Goal: Task Accomplishment & Management: Complete application form

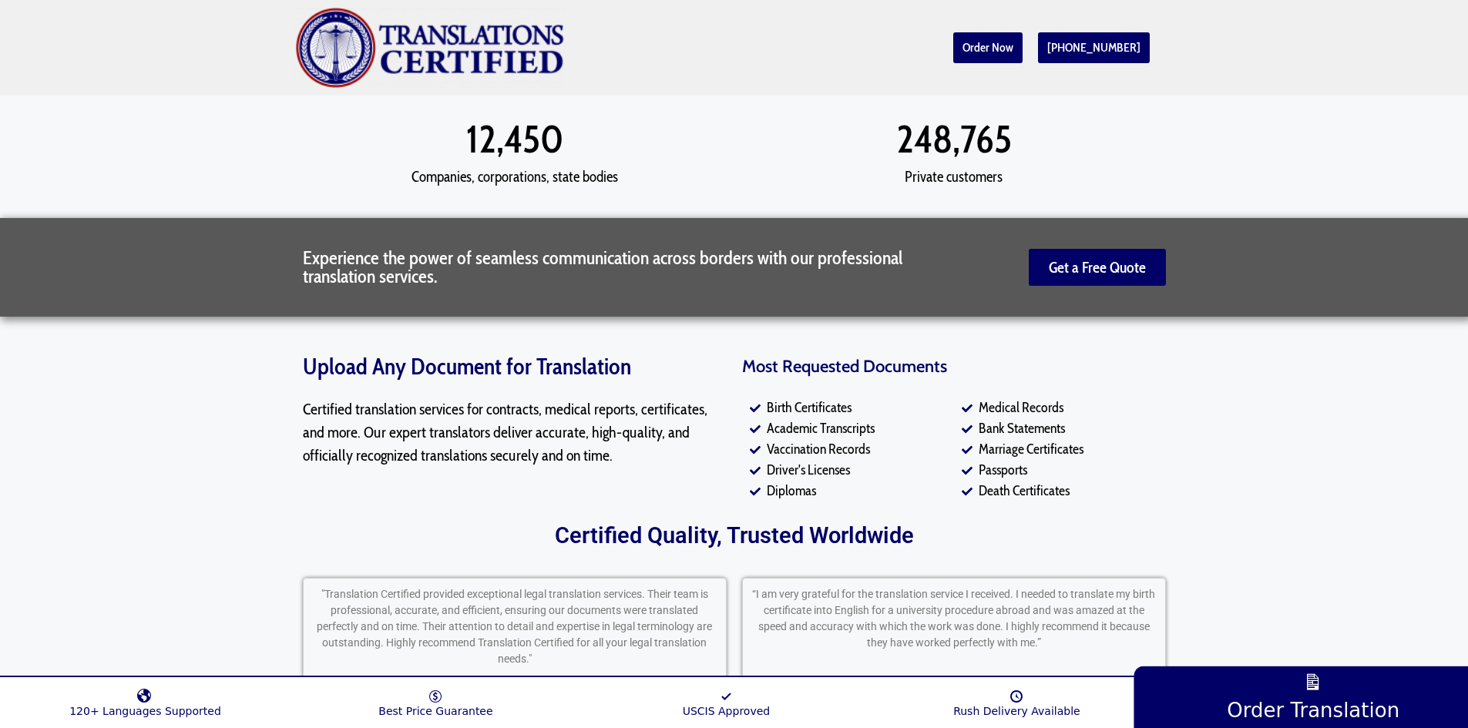
scroll to position [1464, 0]
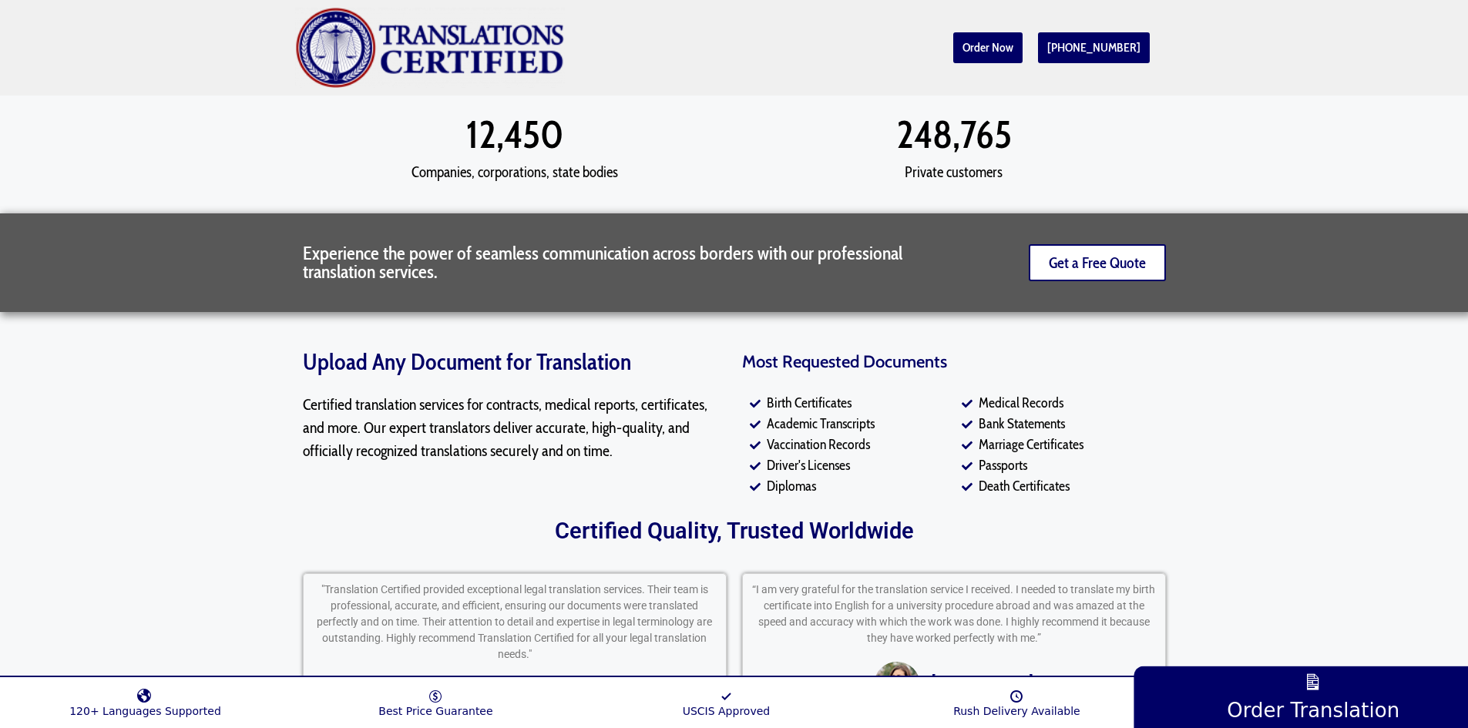
click at [1069, 257] on span "Get a Free Quote" at bounding box center [1097, 262] width 97 height 15
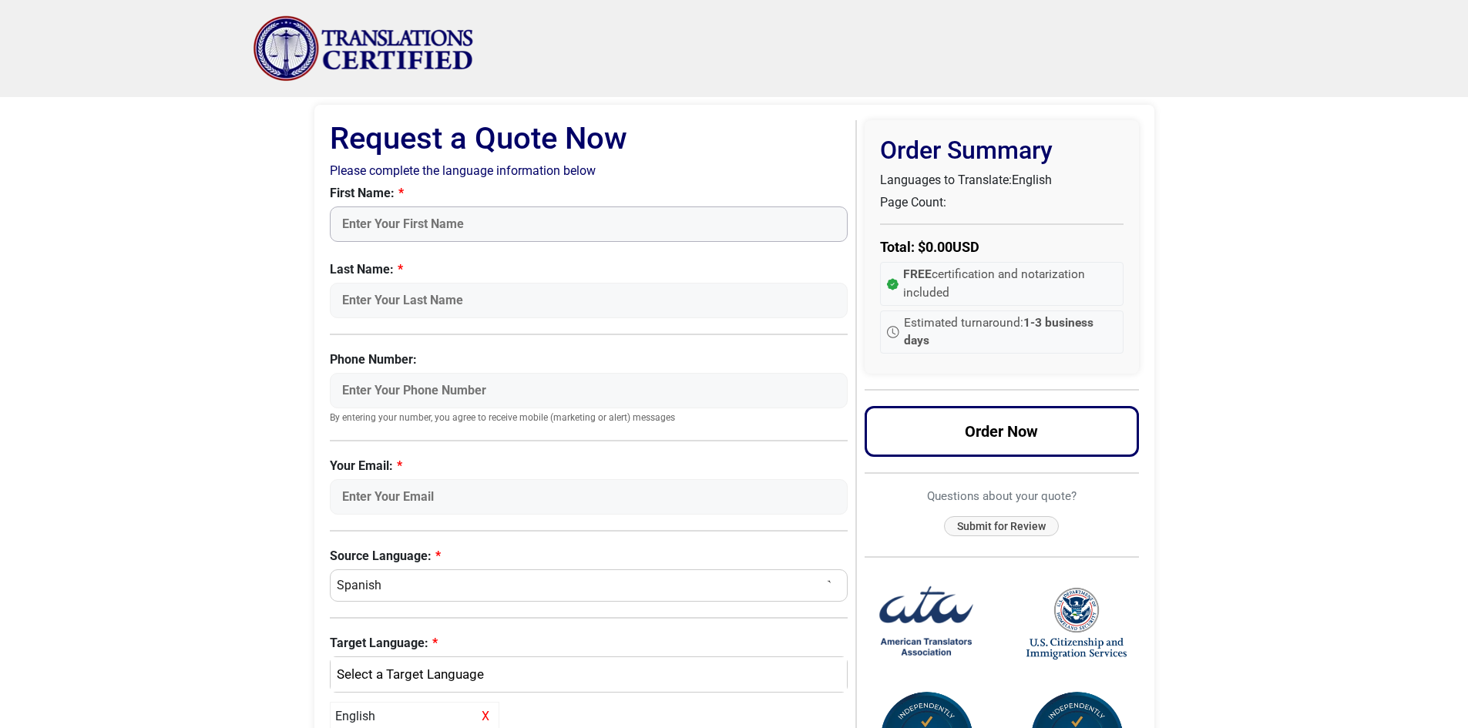
click at [498, 219] on input "First Name:" at bounding box center [589, 224] width 519 height 35
type input "[PERSON_NAME]"
click at [342, 301] on input "[PERSON_NAME]" at bounding box center [589, 300] width 519 height 35
type input "[PERSON_NAME]"
click at [462, 393] on input "Phone Number:" at bounding box center [589, 390] width 519 height 35
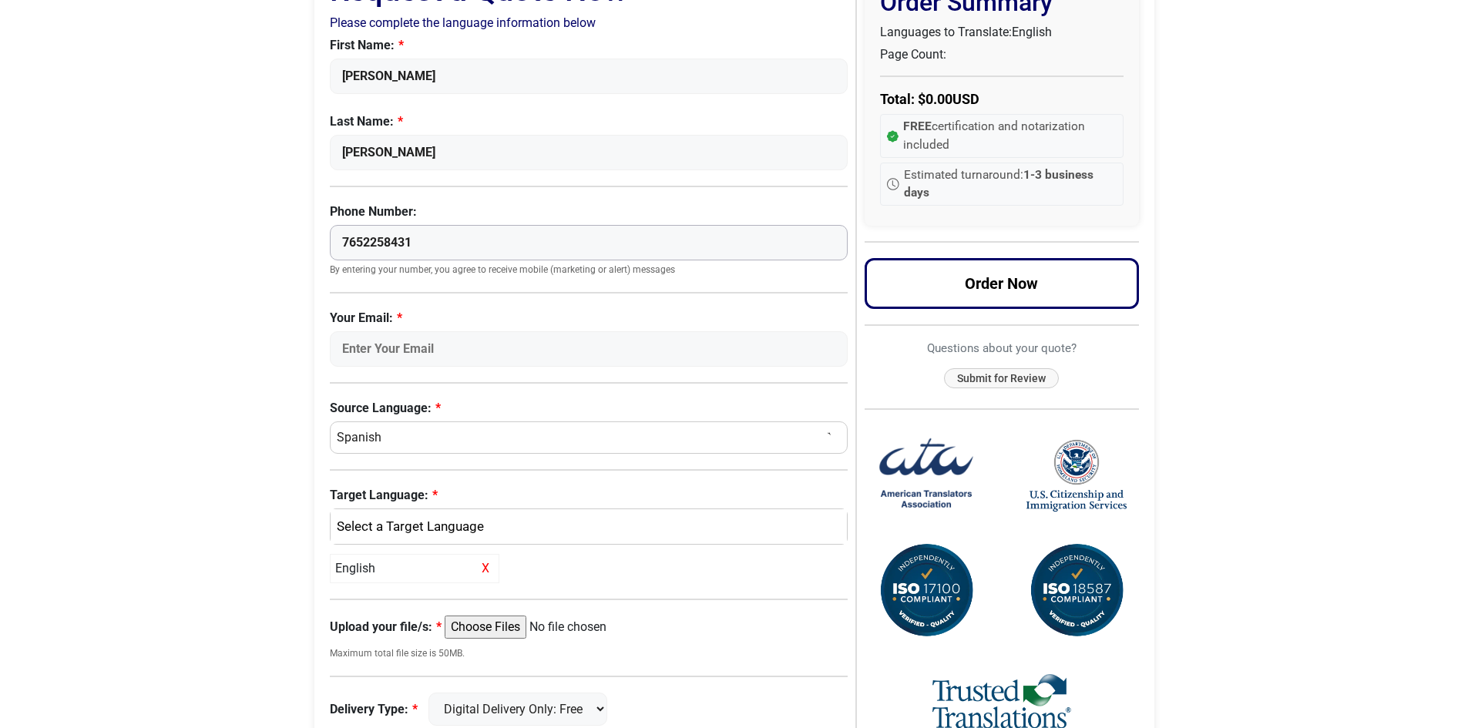
scroll to position [154, 0]
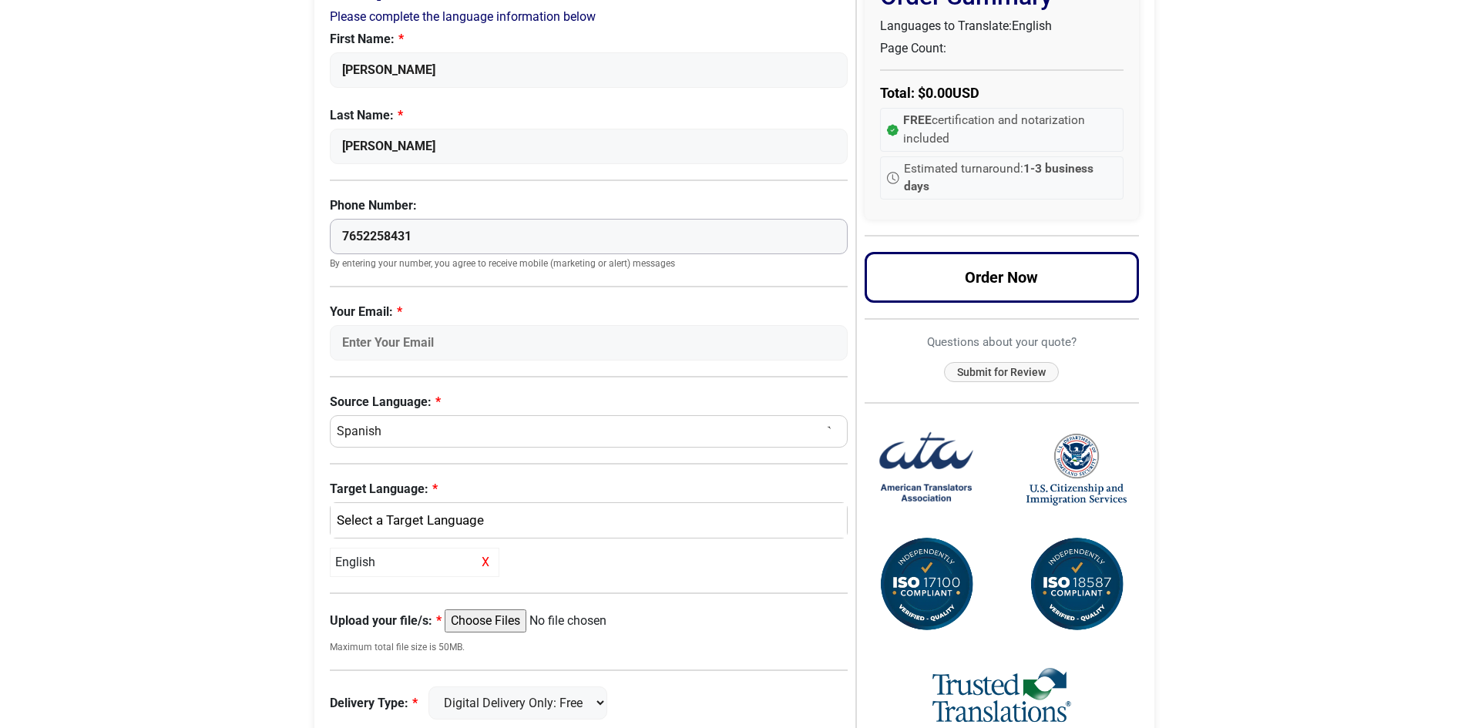
type input "7652258431"
click at [477, 341] on input "Your Email:" at bounding box center [589, 342] width 519 height 35
type input "[EMAIL_ADDRESS][DOMAIN_NAME]"
click at [481, 519] on div "English" at bounding box center [585, 521] width 494 height 20
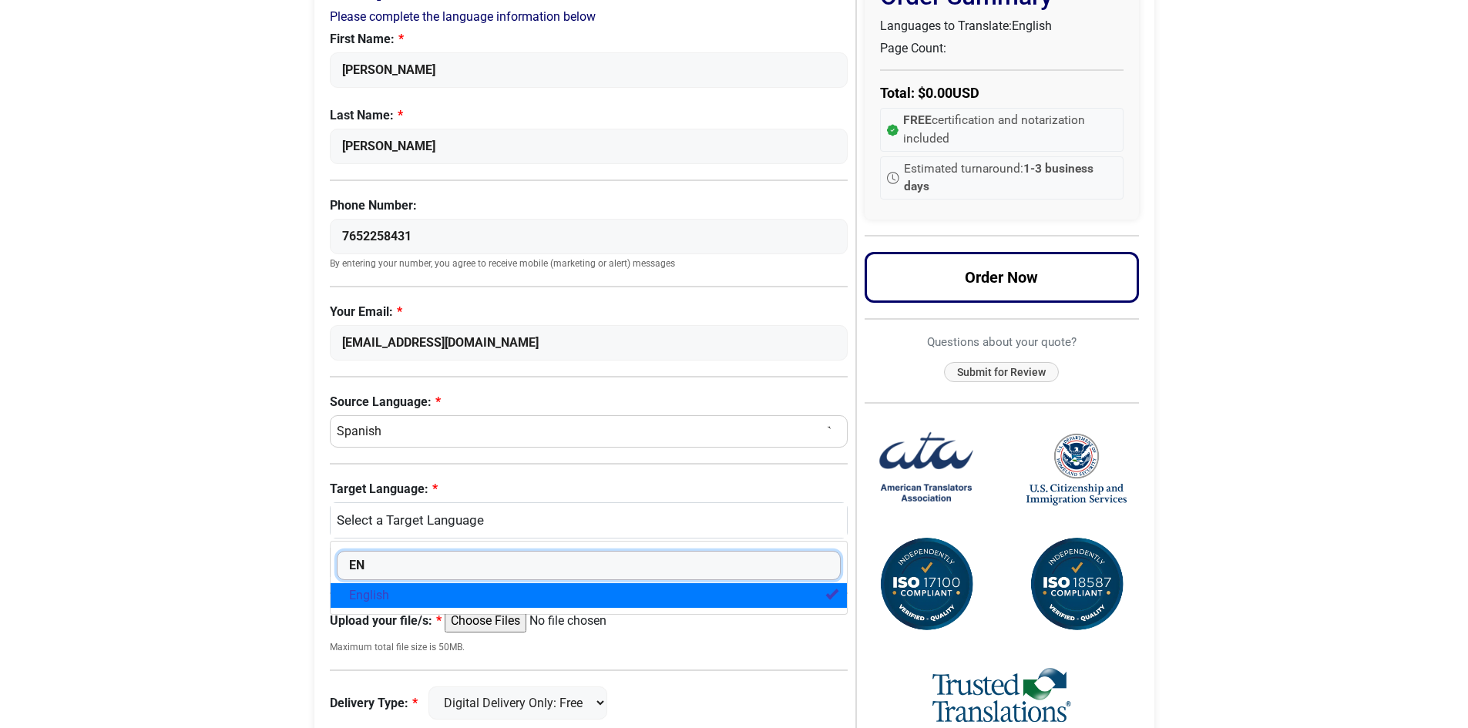
type input "EN"
click at [450, 596] on link "English" at bounding box center [589, 595] width 517 height 25
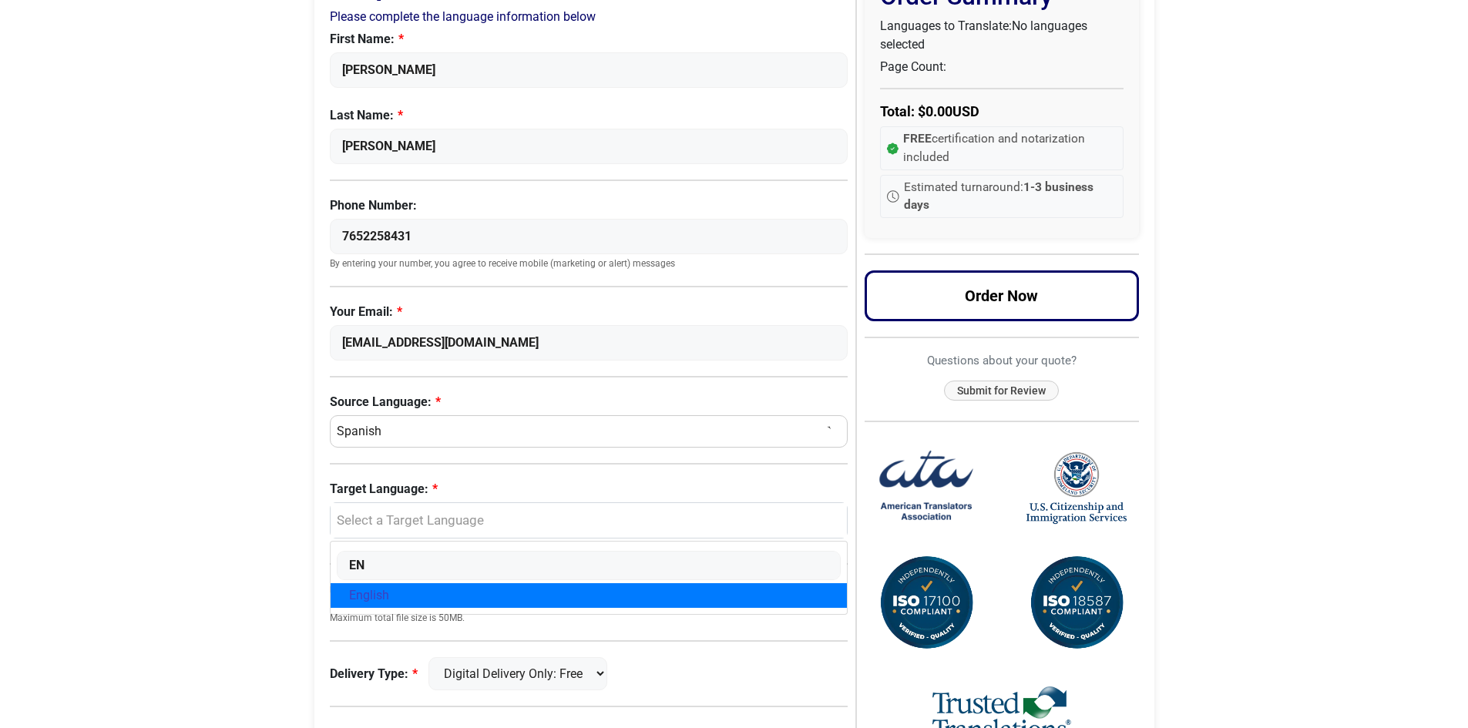
click at [349, 591] on span "English" at bounding box center [369, 595] width 40 height 18
select select "English"
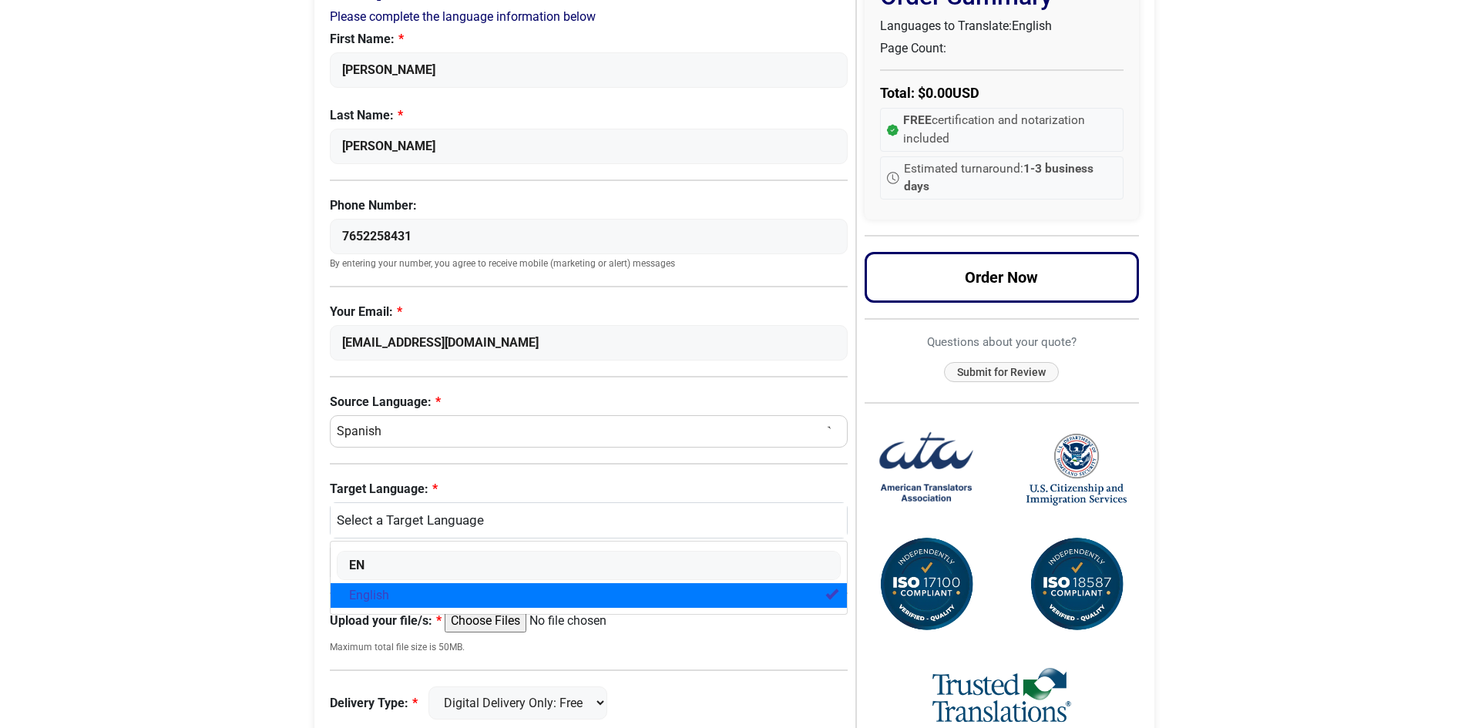
click at [270, 586] on body "Skip to content Menu Menu Certified Translations Translation Services Documents…" at bounding box center [734, 433] width 1468 height 1174
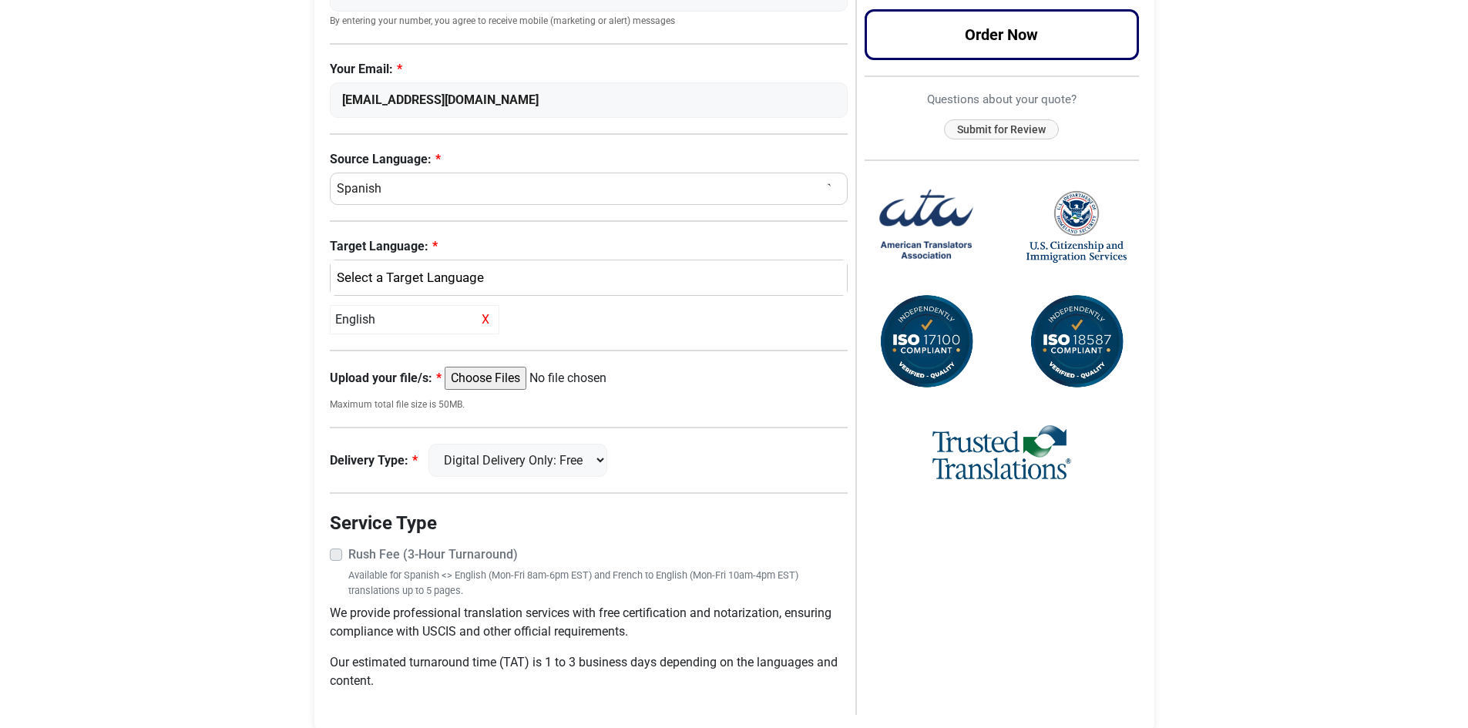
scroll to position [370, 0]
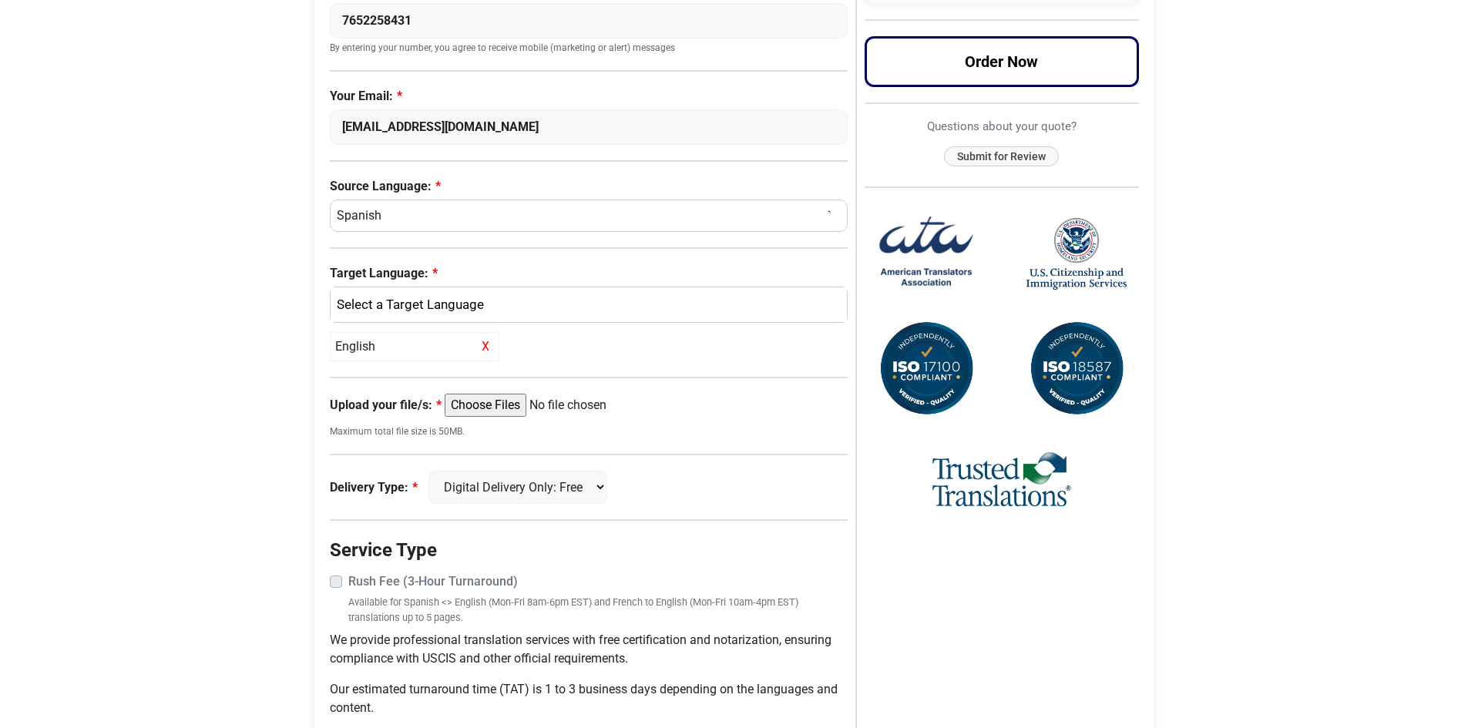
click at [489, 405] on input "Upload your file/s:" at bounding box center [563, 405] width 236 height 23
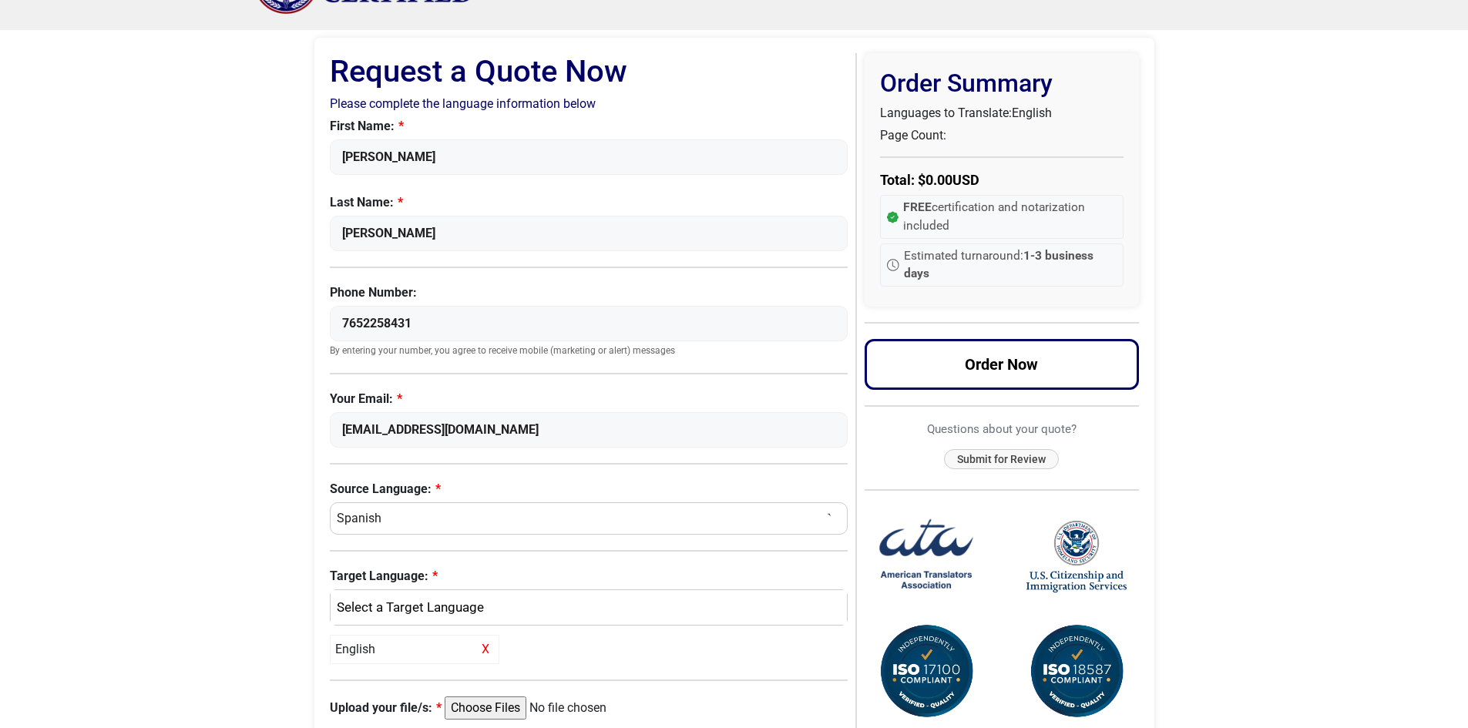
scroll to position [62, 0]
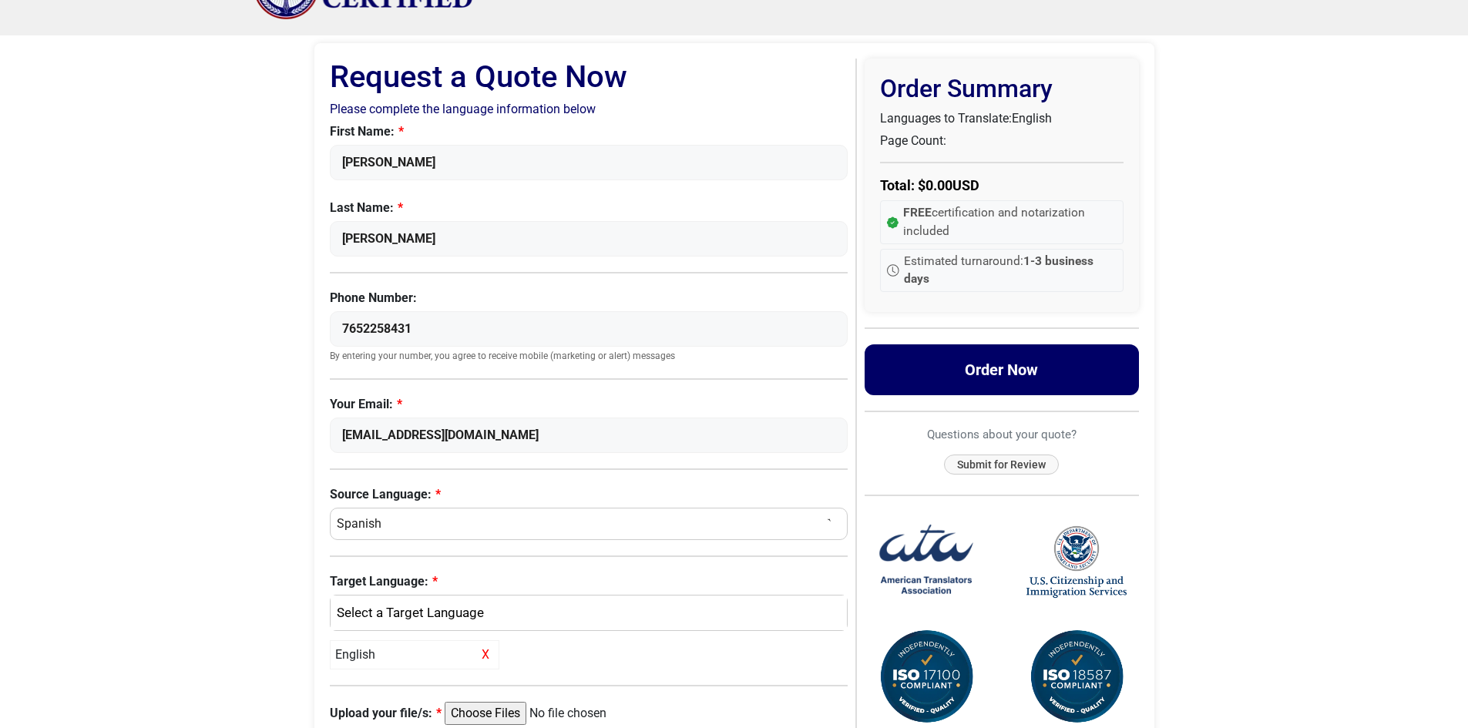
click at [1034, 379] on button "Order Now" at bounding box center [1002, 369] width 274 height 51
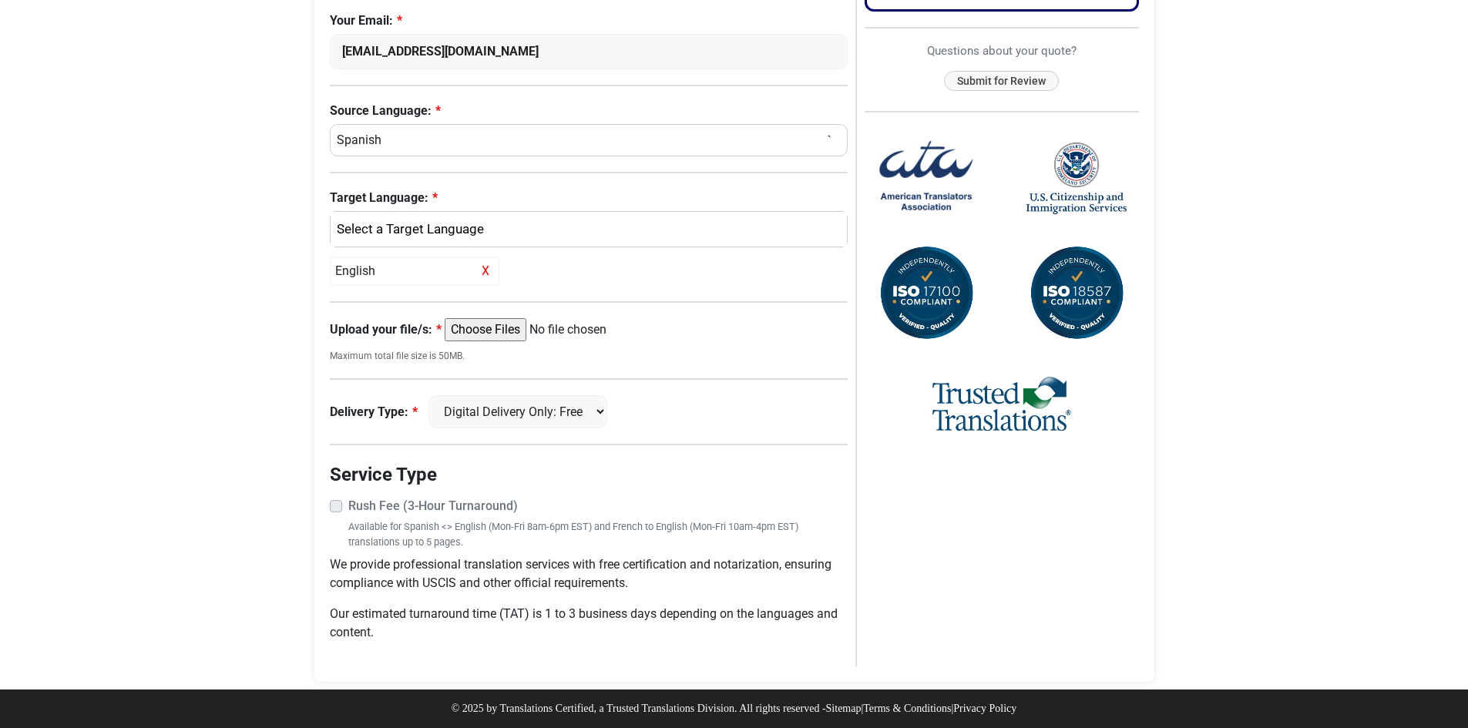
scroll to position [370, 0]
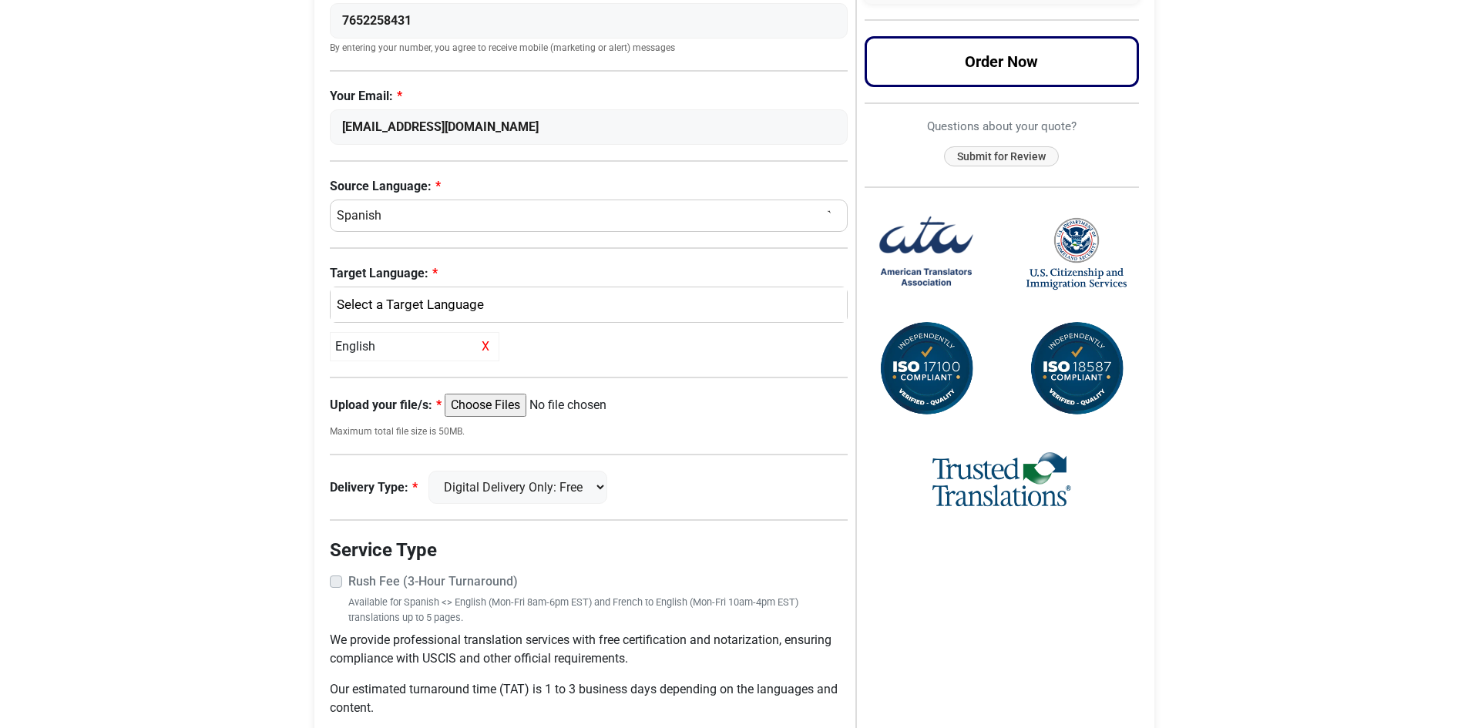
click at [523, 410] on input "Upload your file/s:" at bounding box center [563, 405] width 236 height 23
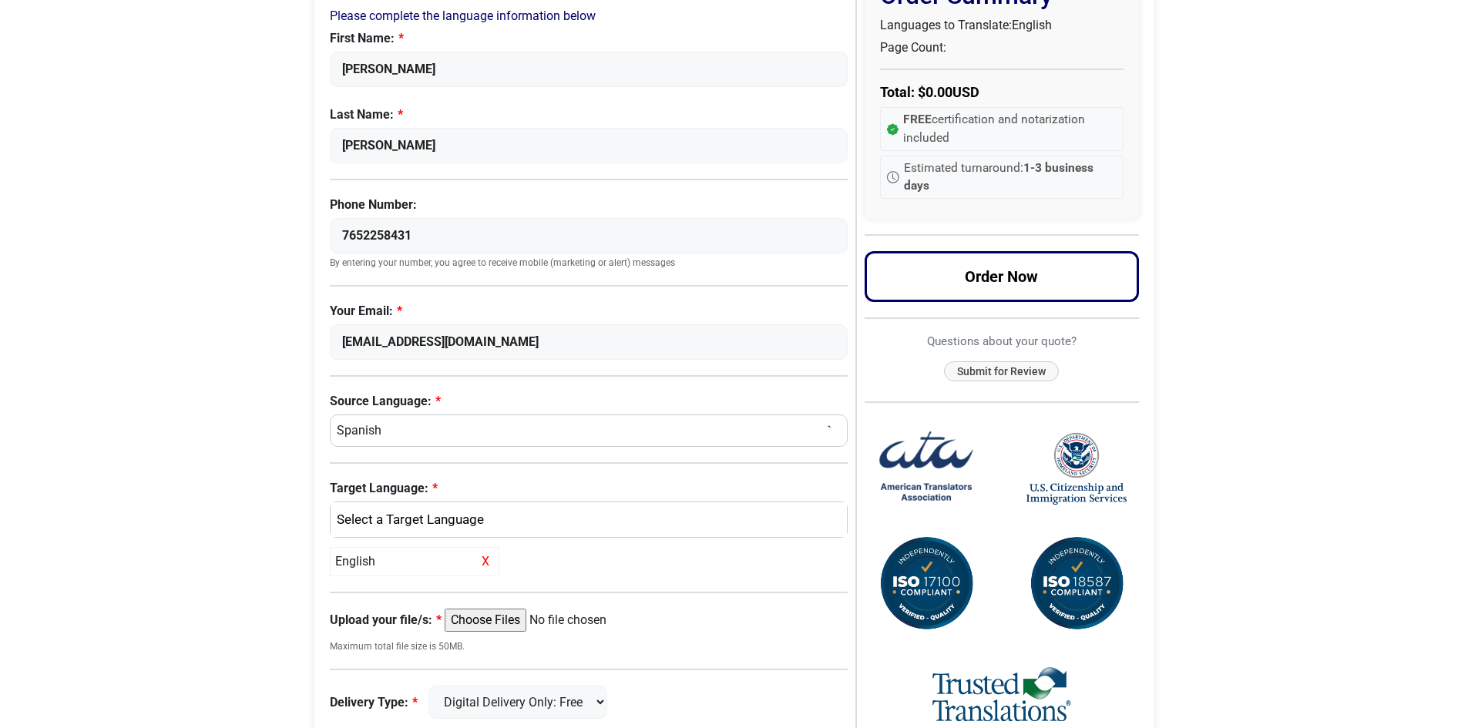
scroll to position [0, 0]
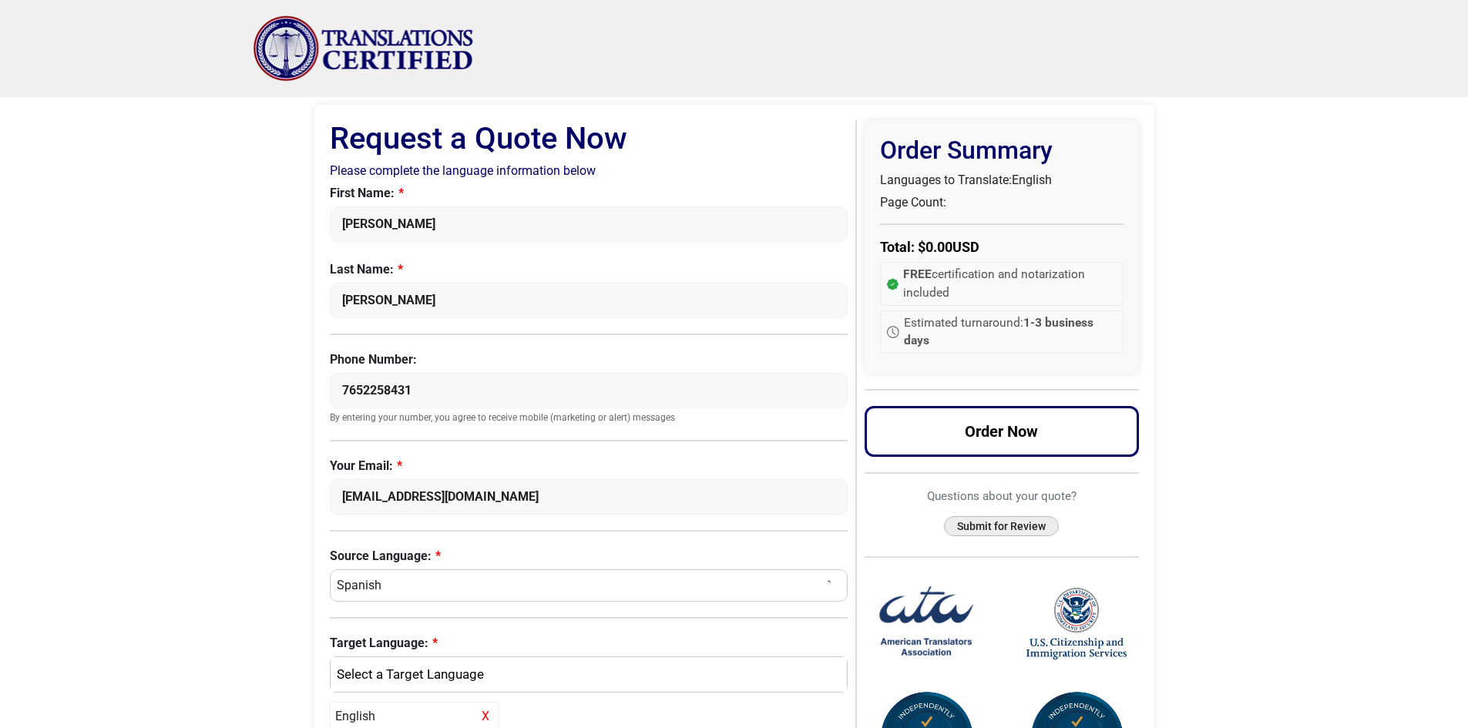
click at [976, 522] on button "Submit for Review" at bounding box center [1001, 526] width 115 height 21
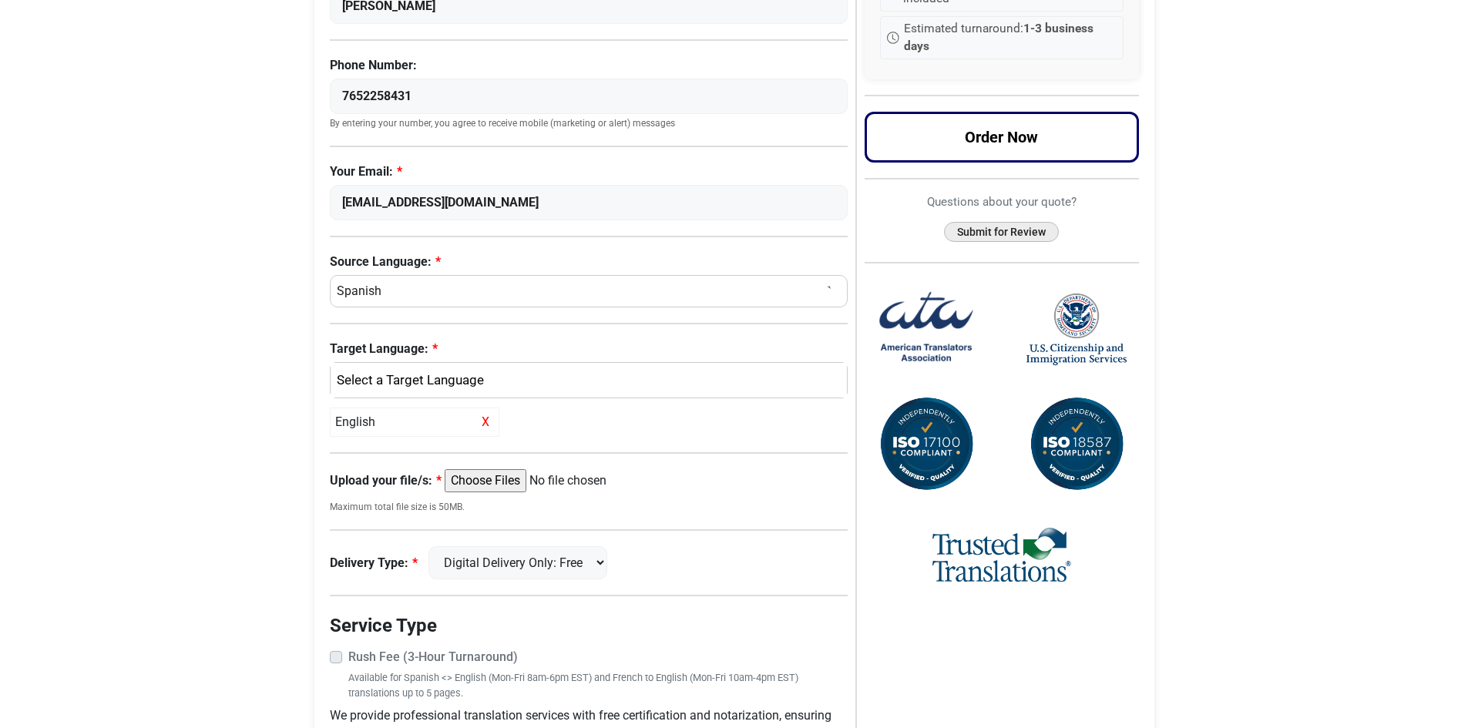
scroll to position [308, 0]
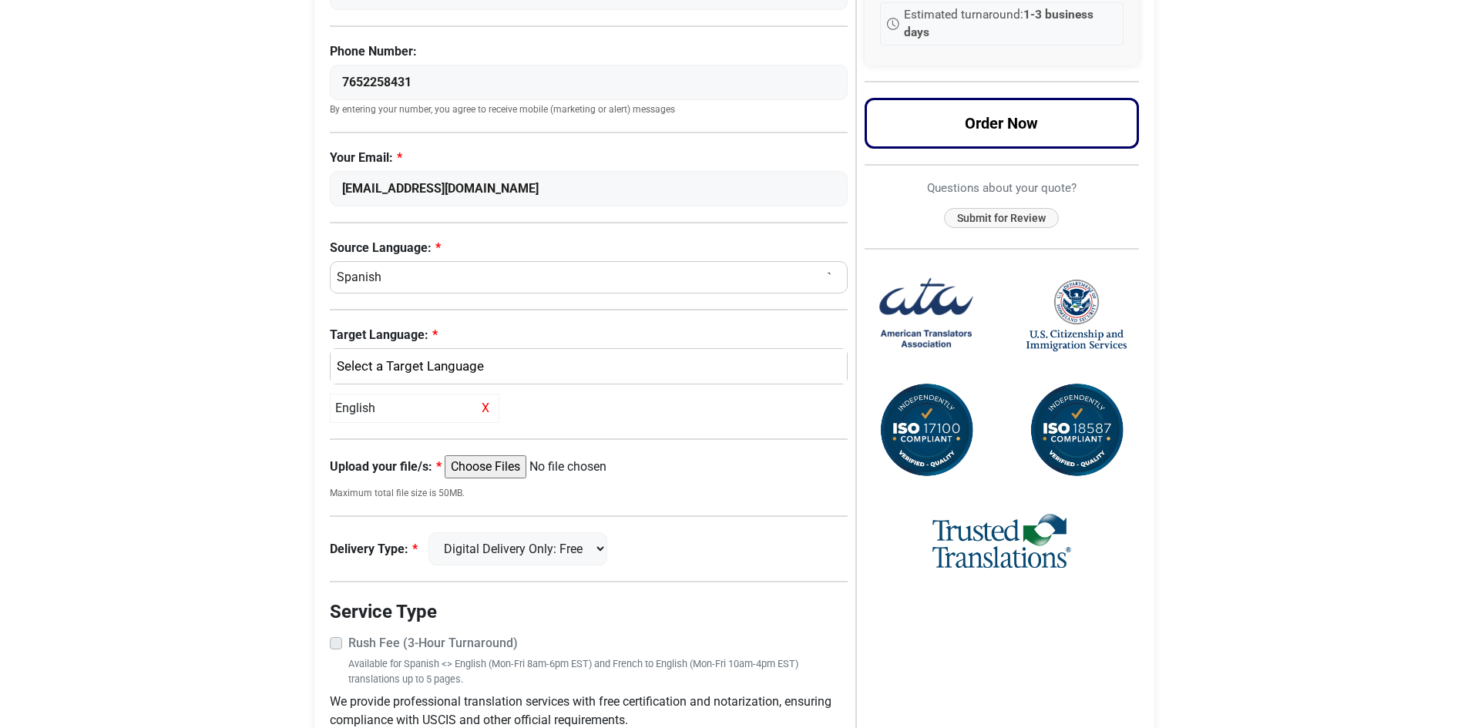
click at [555, 467] on input "Upload your file/s:" at bounding box center [563, 466] width 236 height 23
click at [502, 472] on input "Upload your file/s:" at bounding box center [563, 466] width 236 height 23
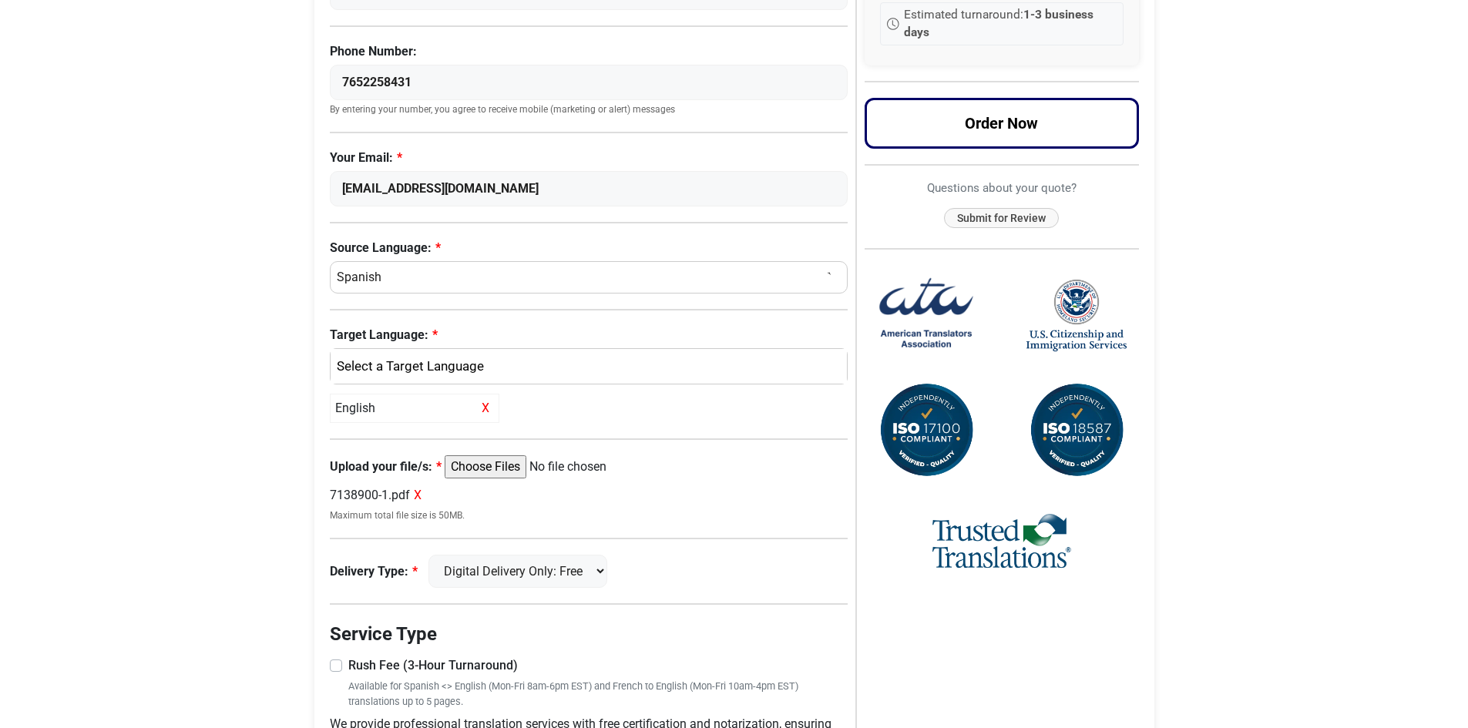
click at [507, 474] on input "Upload your file/s:" at bounding box center [563, 466] width 236 height 23
type input "C:\fakepath\7138900-2.pdf"
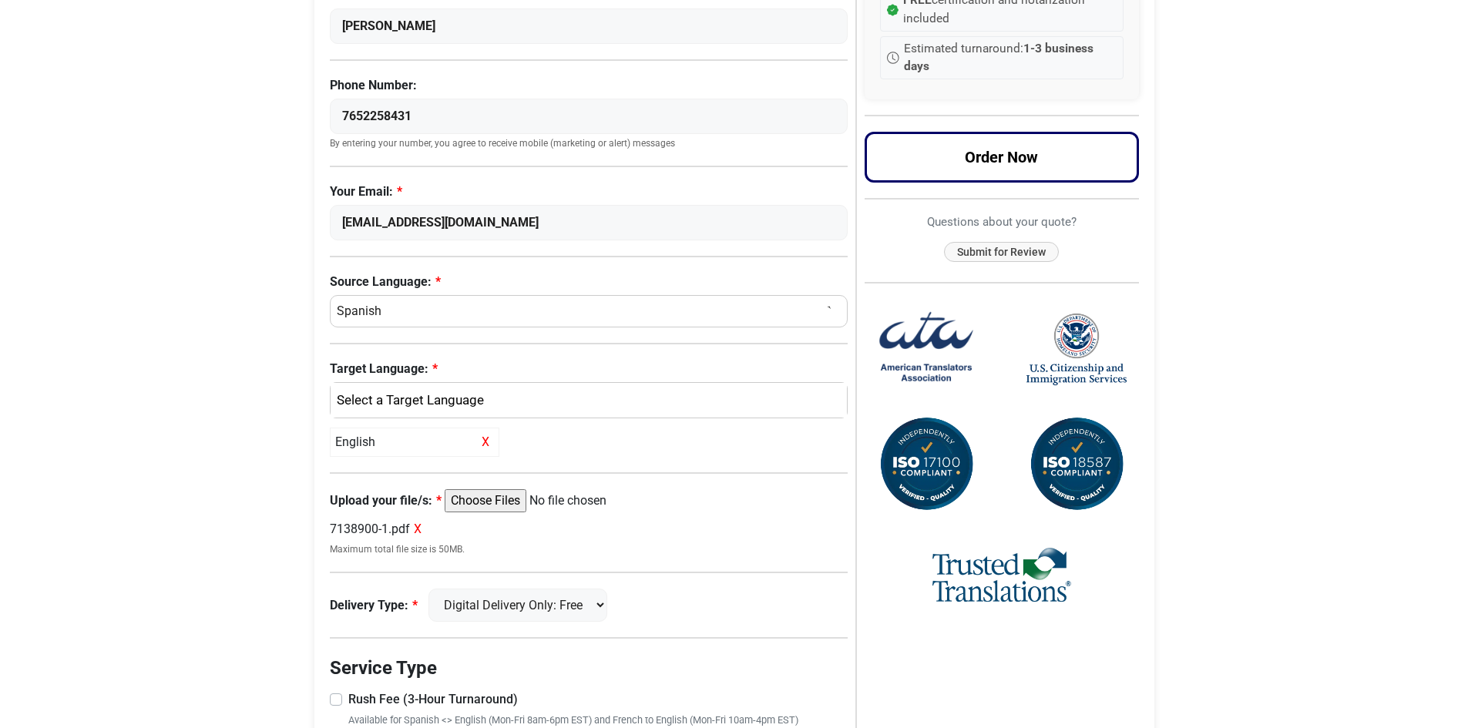
scroll to position [231, 0]
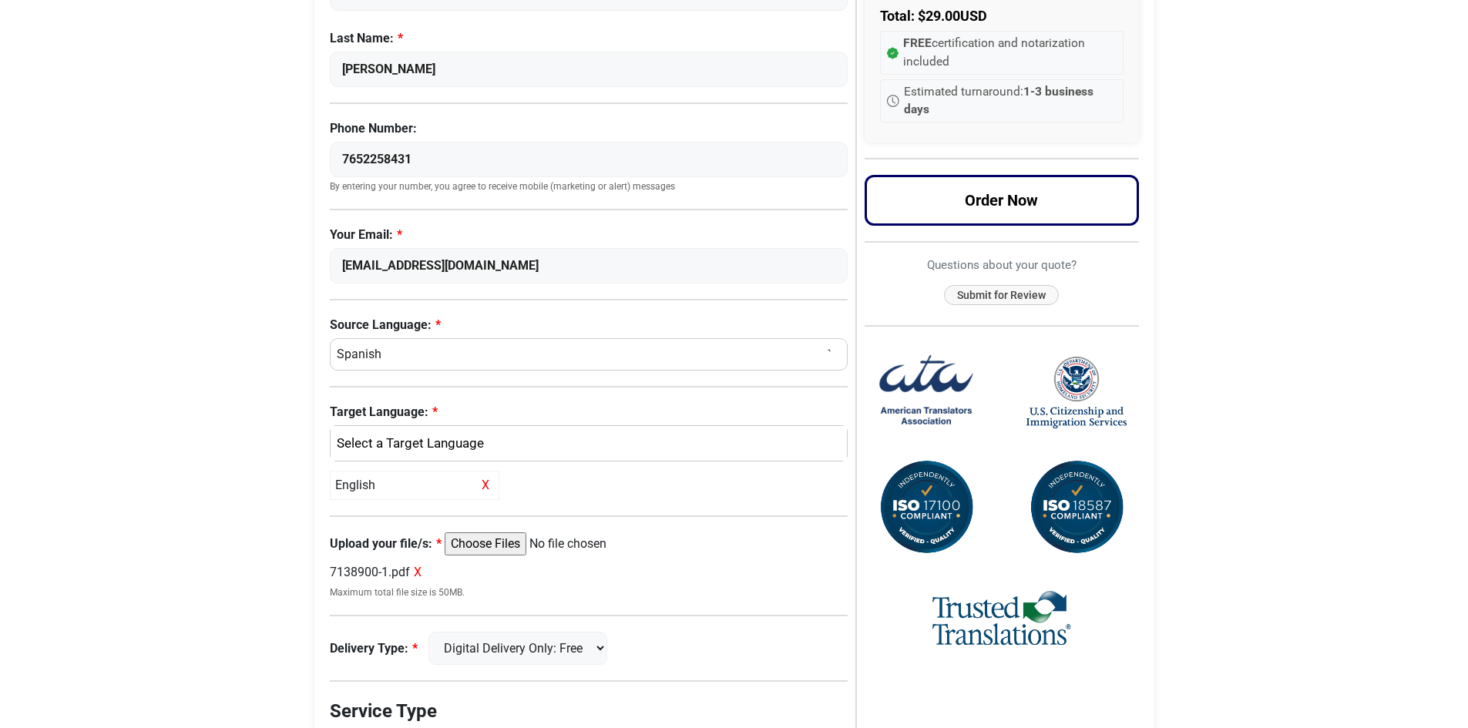
click at [390, 573] on div "7138900-1.pdf X" at bounding box center [589, 572] width 519 height 18
click at [421, 573] on span "X" at bounding box center [418, 572] width 8 height 15
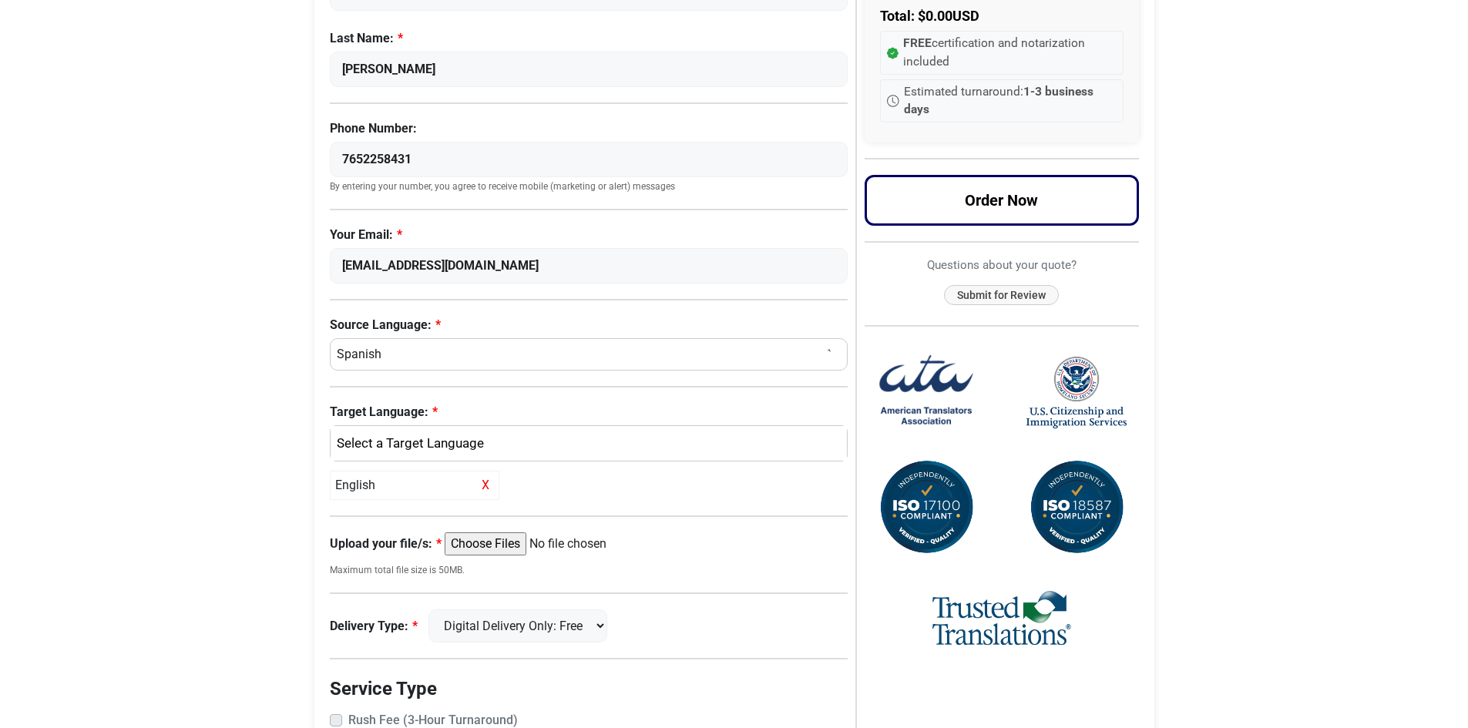
click at [519, 547] on input "Upload your file/s:" at bounding box center [563, 543] width 236 height 23
click at [482, 546] on input "Upload your file/s:" at bounding box center [563, 543] width 236 height 23
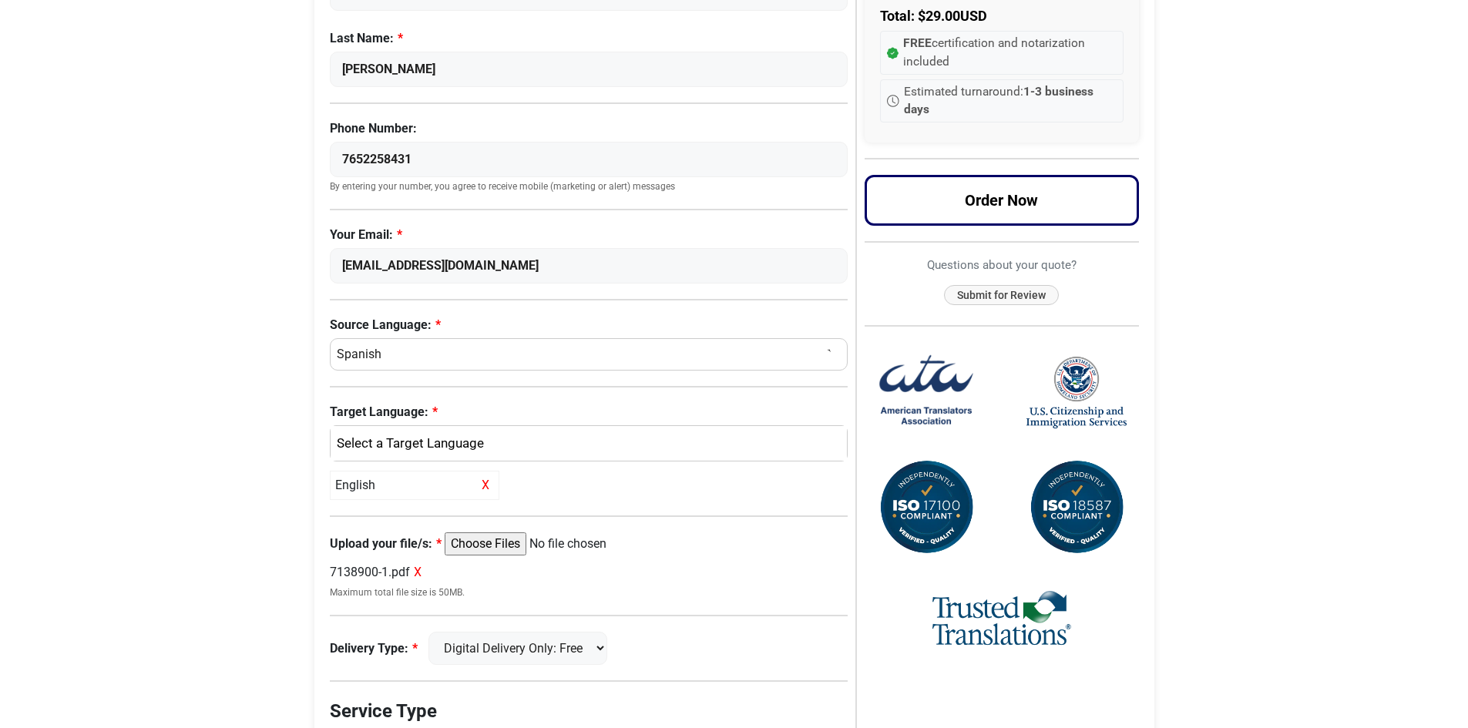
click at [486, 536] on input "Upload your file/s:" at bounding box center [563, 543] width 236 height 23
type input "C:\fakepath\7138900-2.pdf"
click at [381, 591] on small "Maximum total file size is 50MB." at bounding box center [589, 593] width 519 height 14
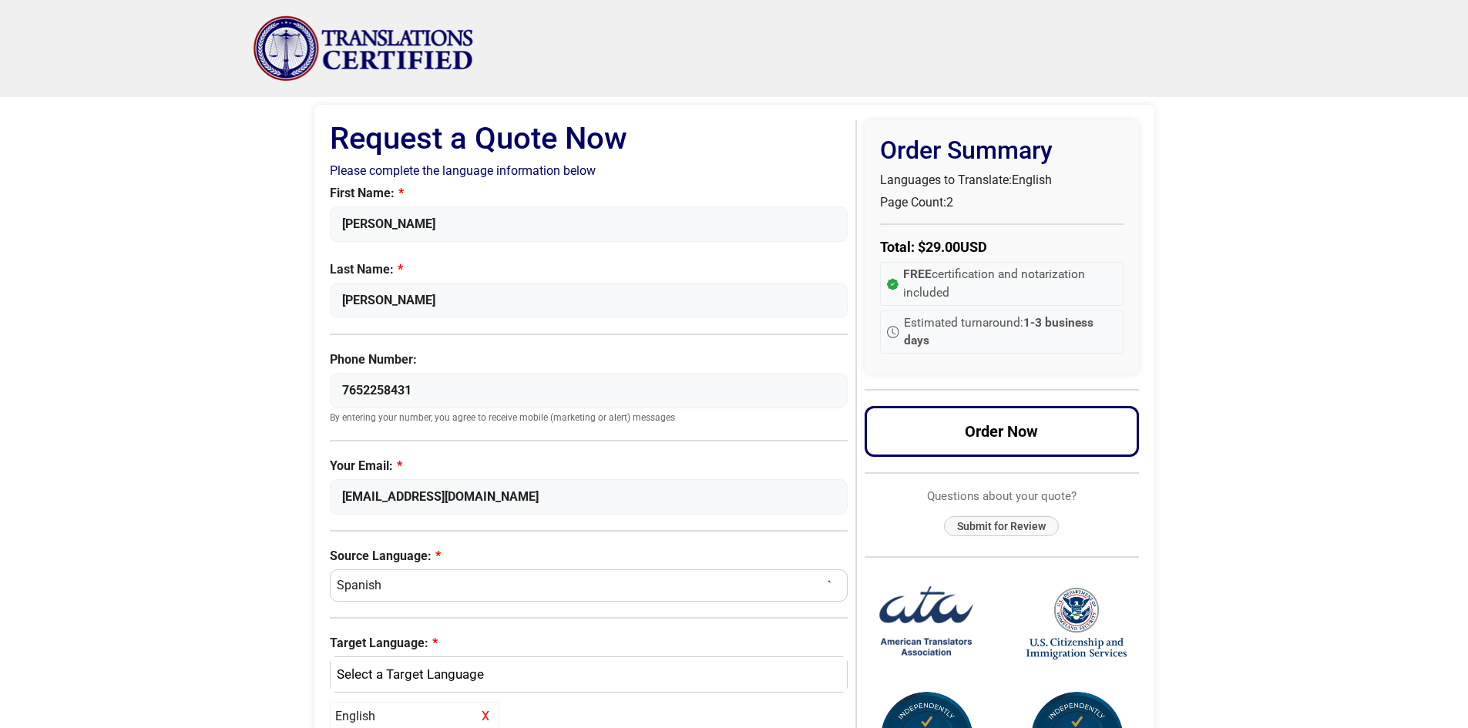
scroll to position [77, 0]
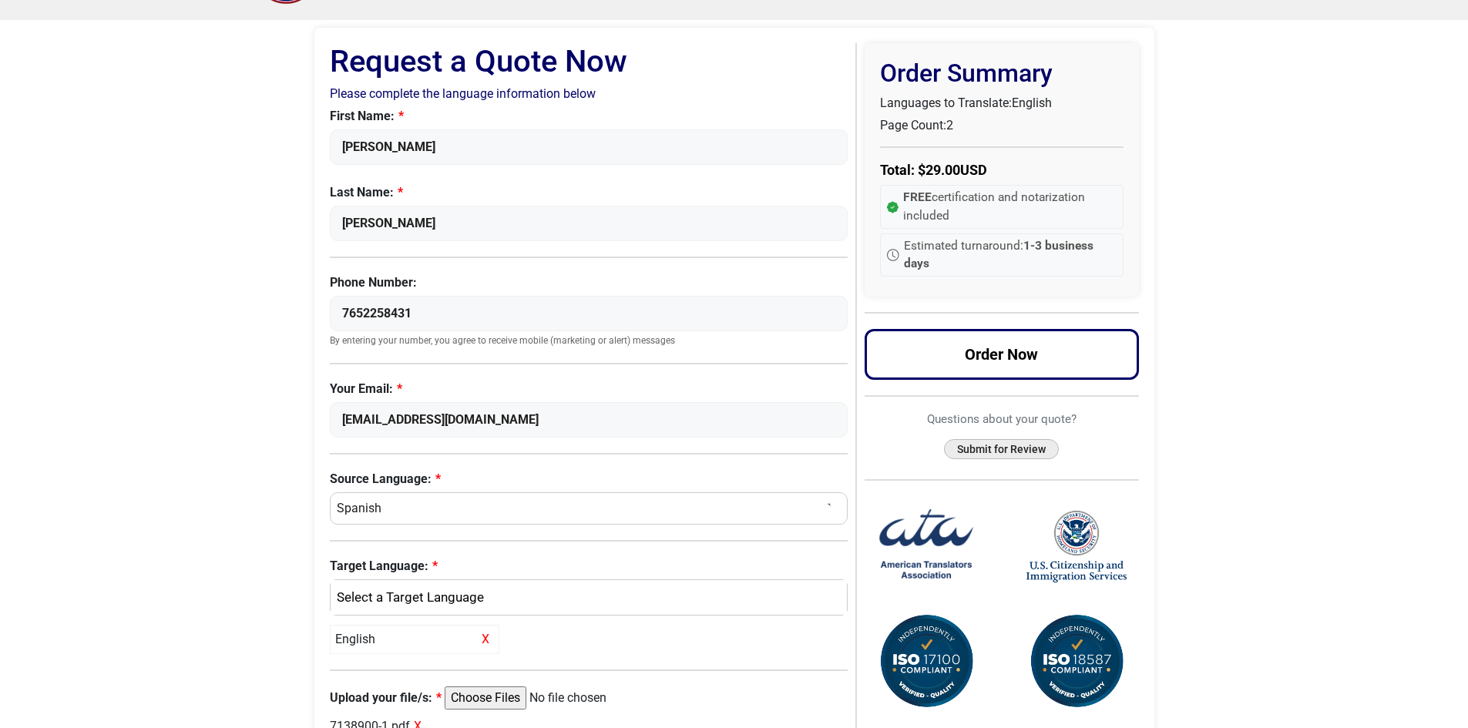
click at [1030, 445] on button "Submit for Review" at bounding box center [1001, 449] width 115 height 21
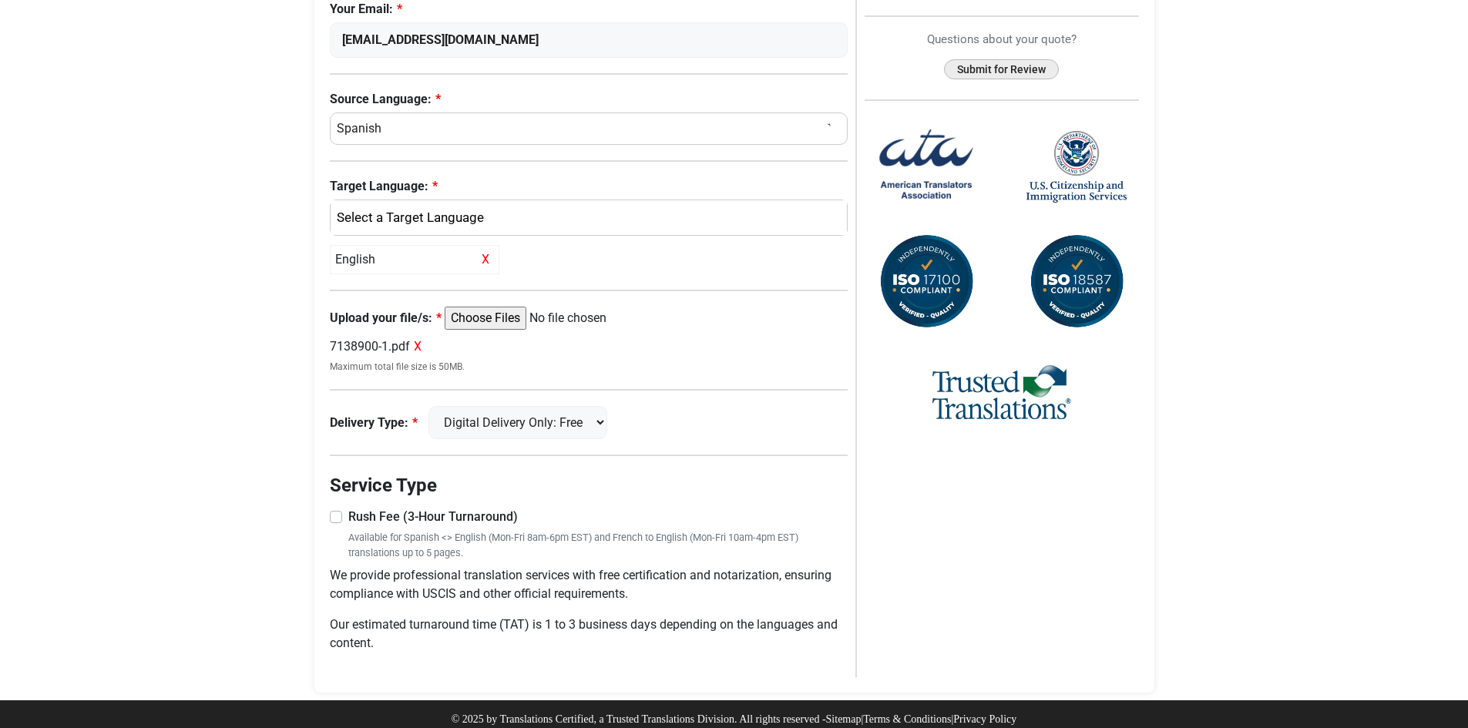
scroll to position [469, 0]
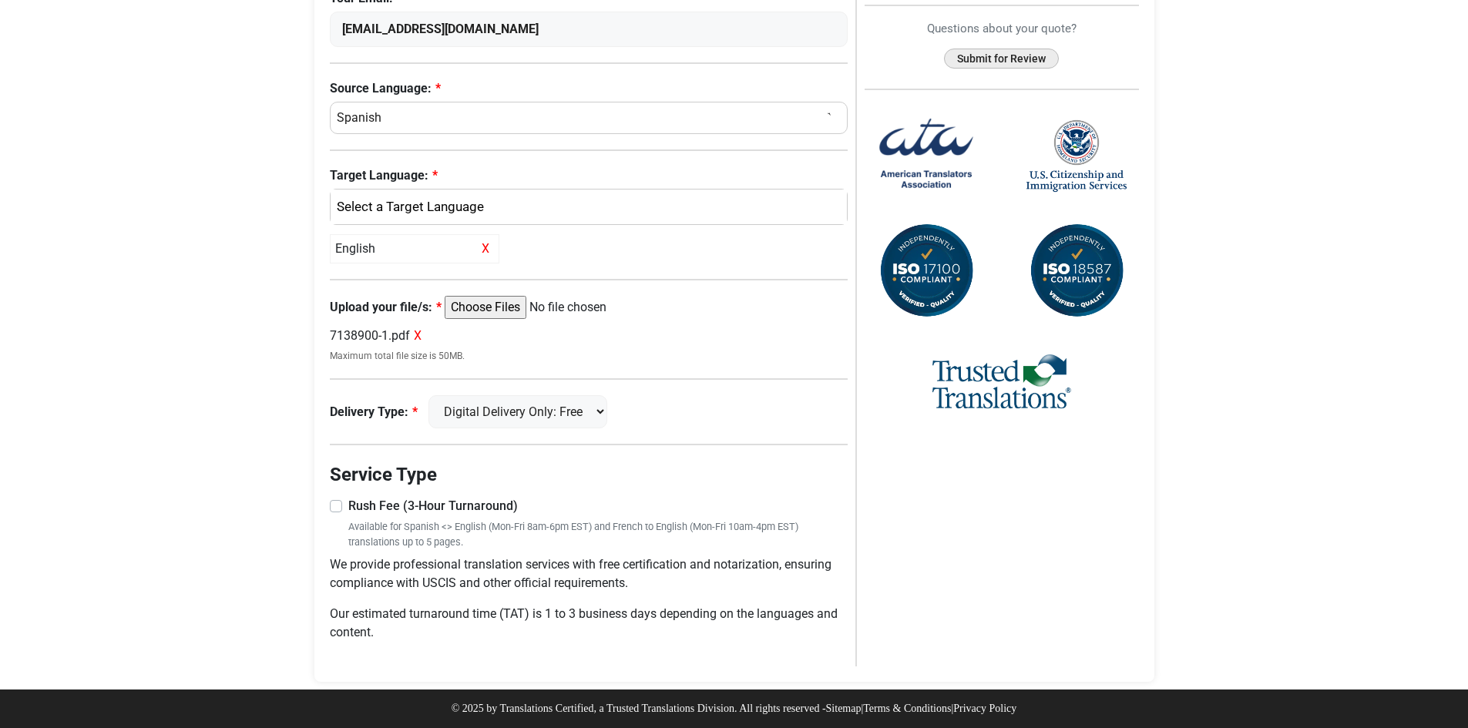
click at [988, 62] on button "Submit for Review" at bounding box center [1001, 59] width 115 height 21
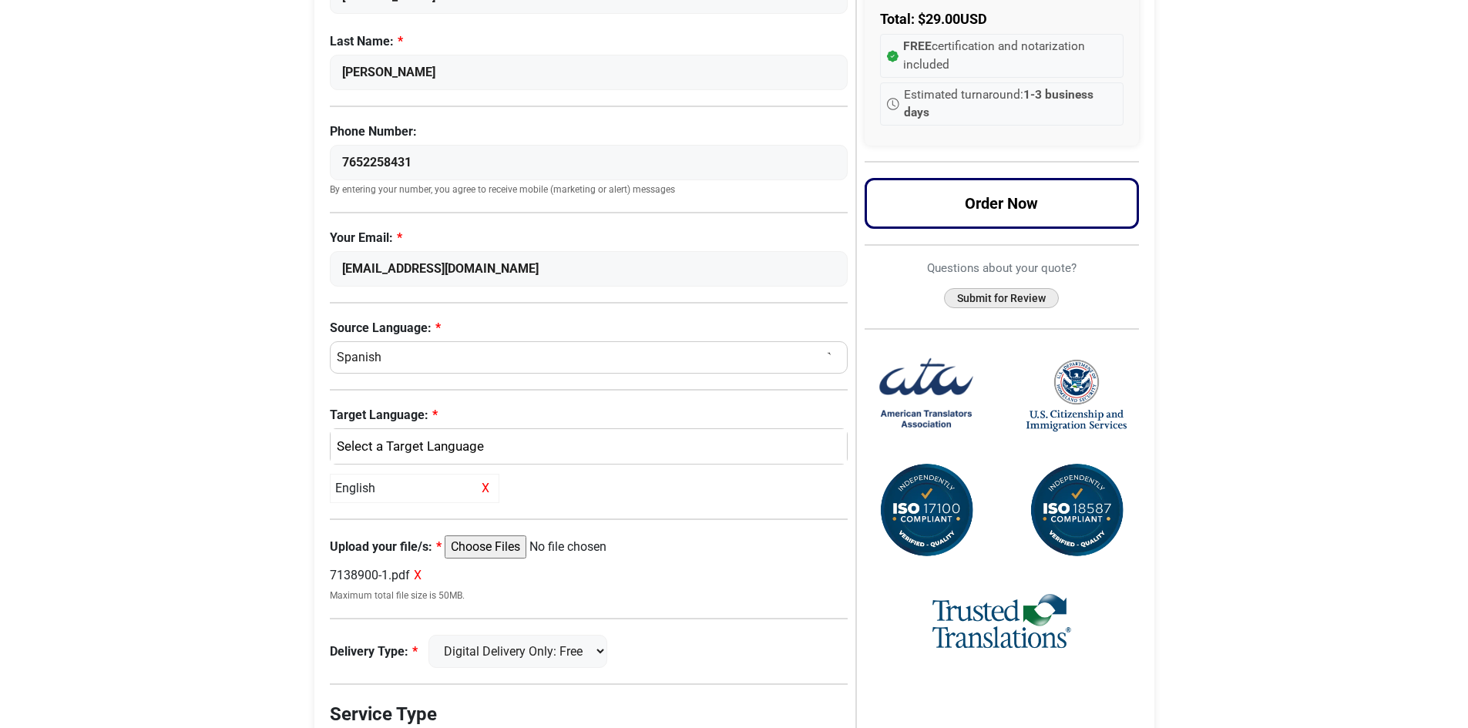
scroll to position [231, 0]
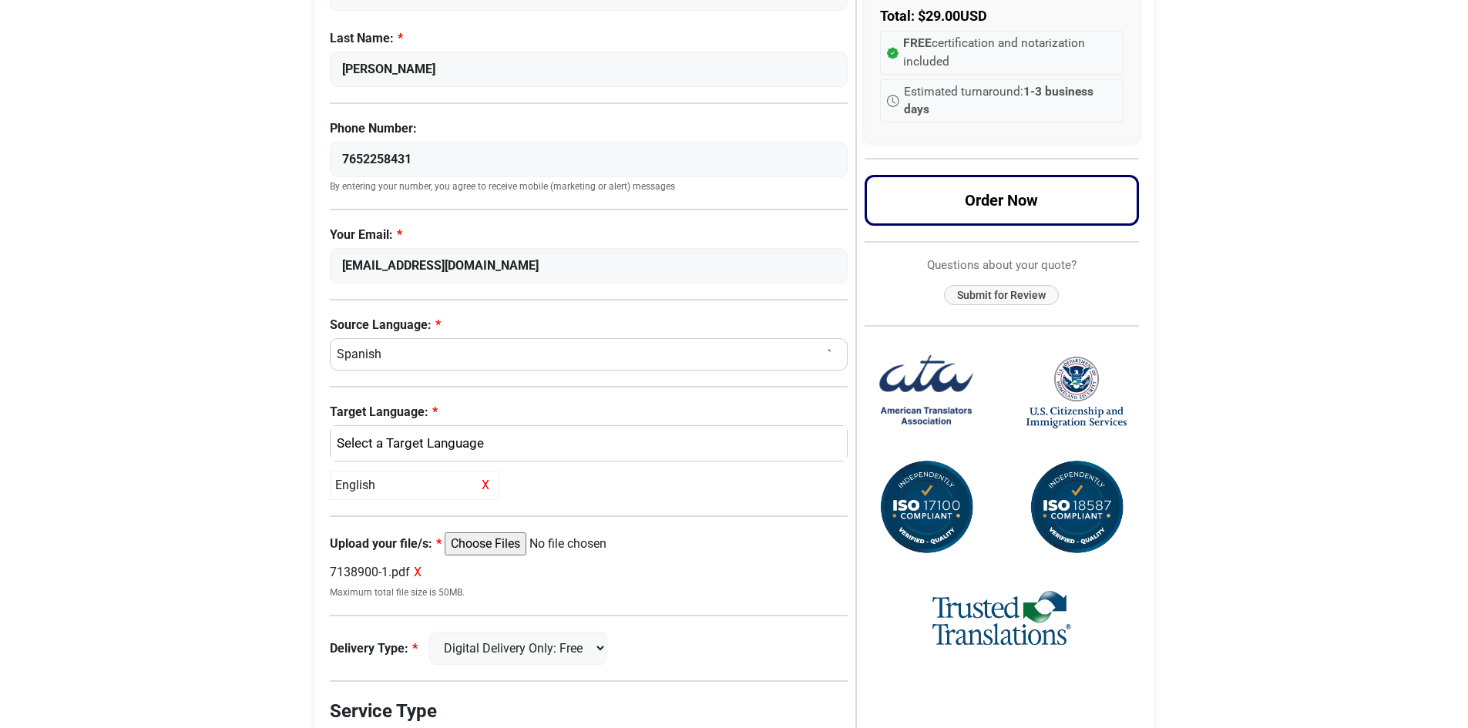
click at [500, 546] on input "Upload your file/s:" at bounding box center [563, 543] width 236 height 23
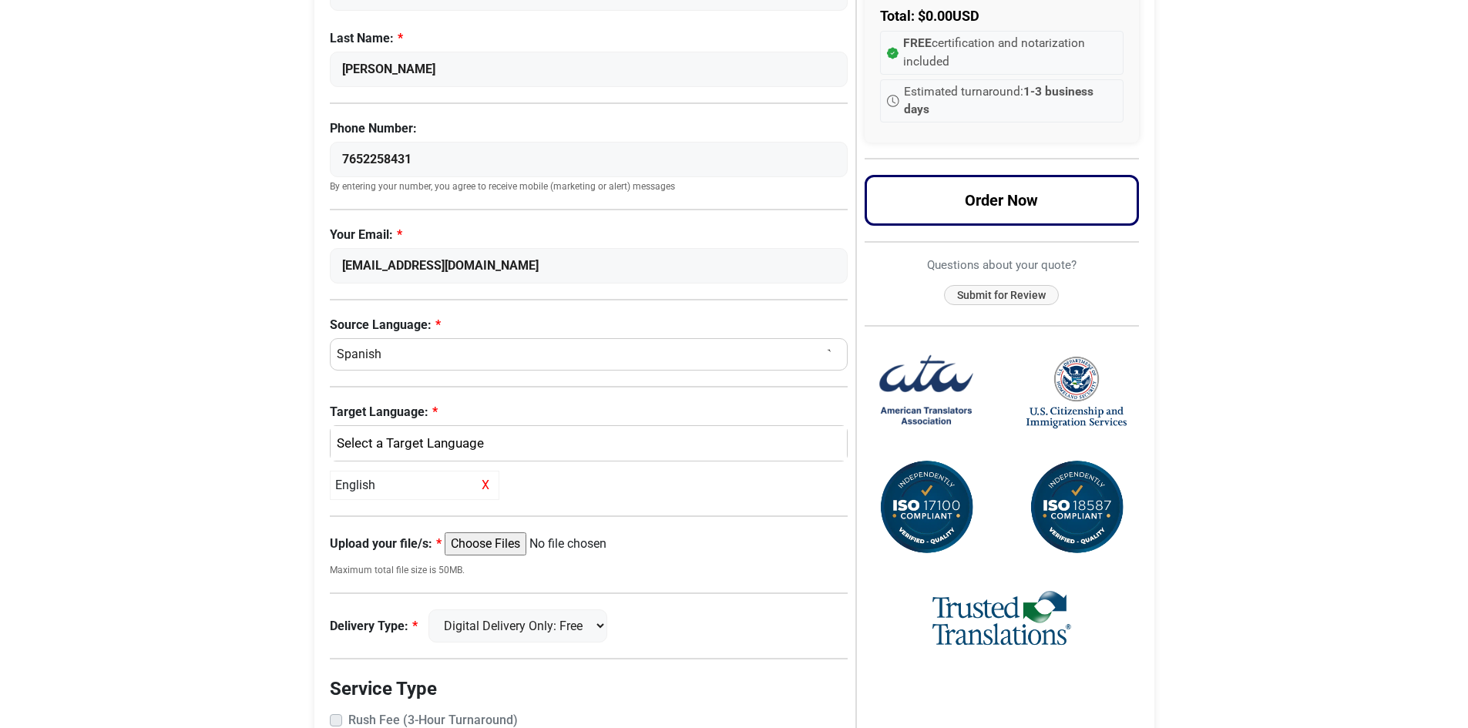
click at [525, 549] on input "Upload your file/s:" at bounding box center [563, 543] width 236 height 23
type input "C:\fakepath\7138900-2.pdf"
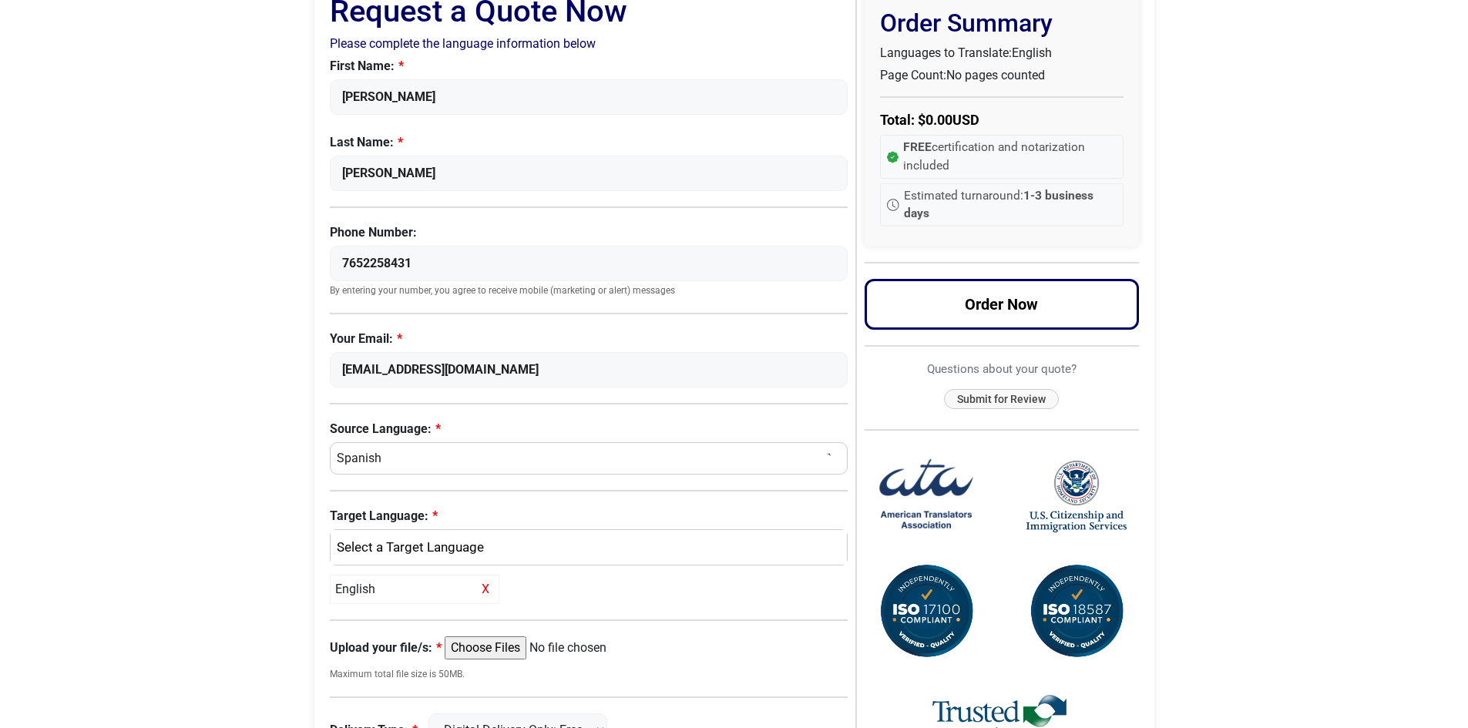
scroll to position [154, 0]
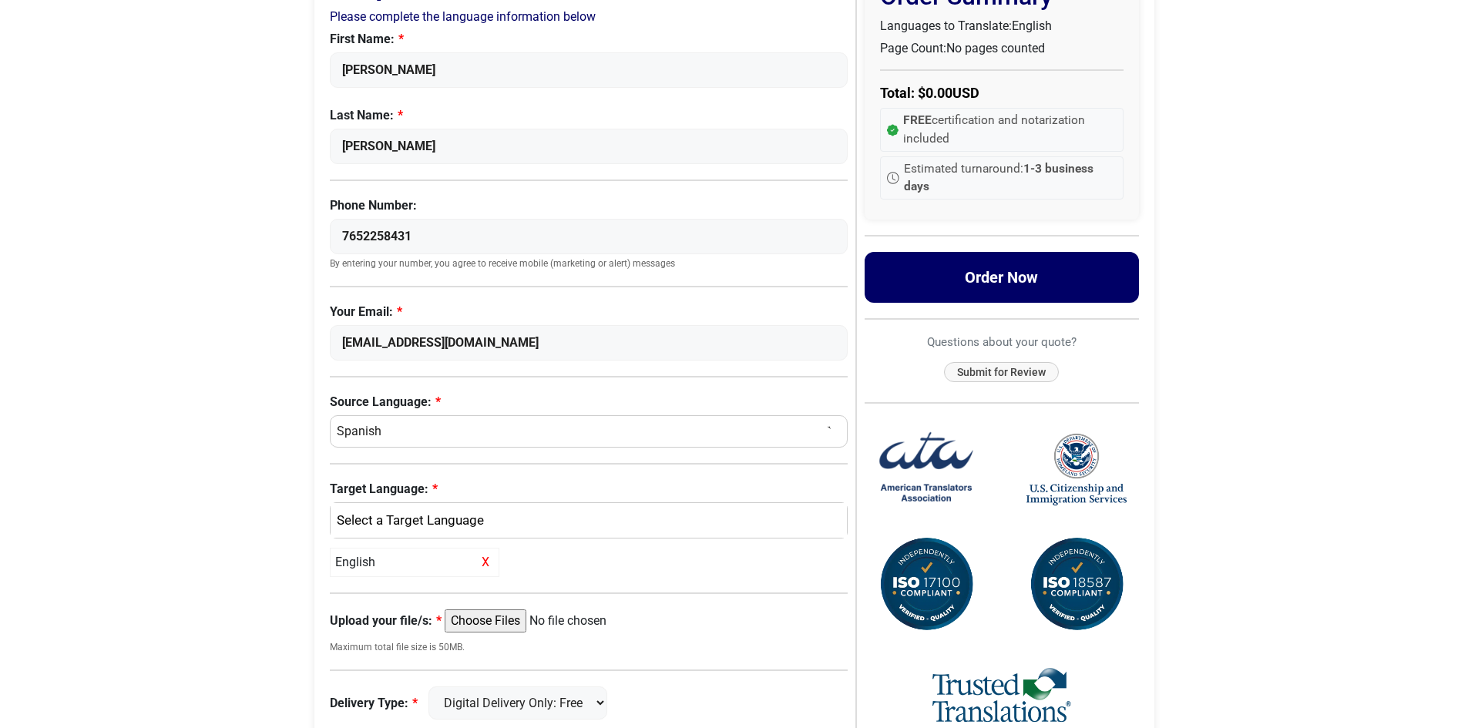
click at [1053, 302] on button "Order Now" at bounding box center [1002, 277] width 274 height 51
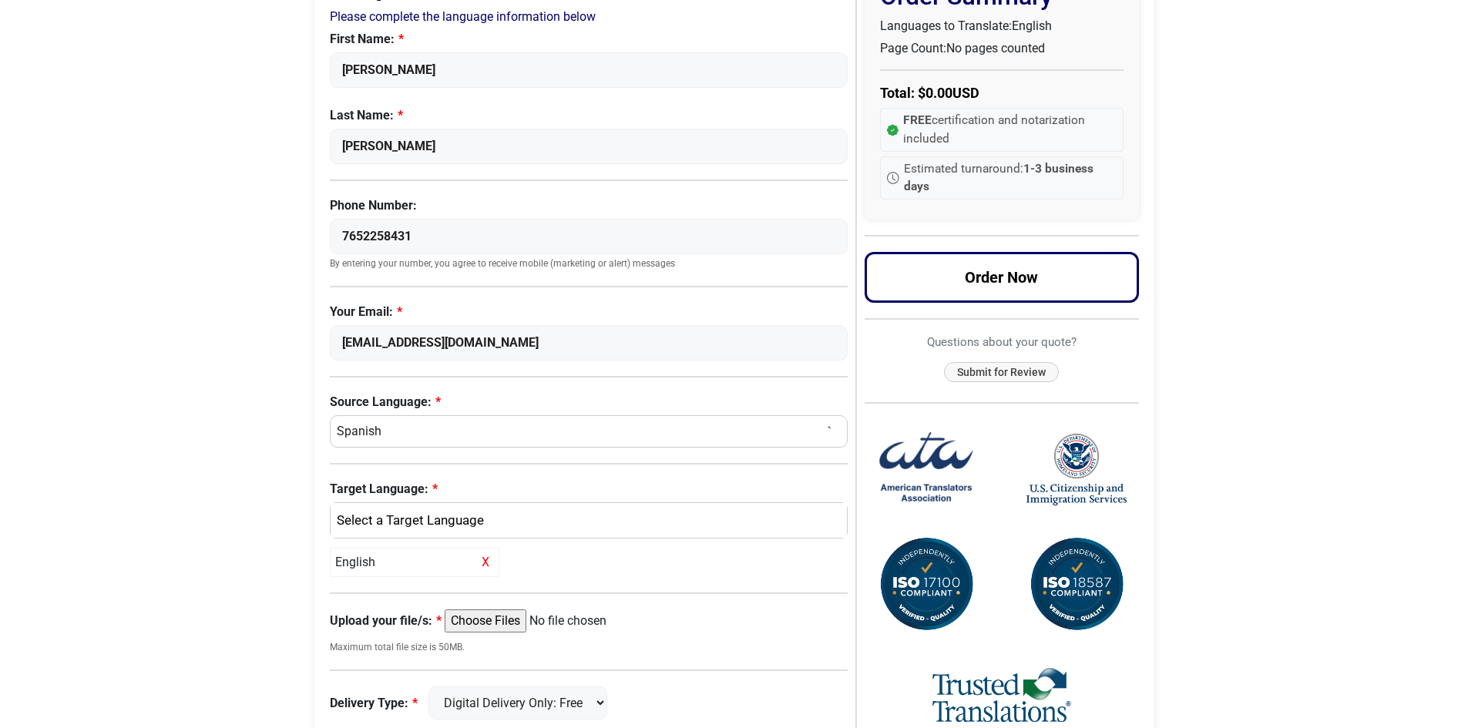
click at [509, 619] on input "Upload your file/s:" at bounding box center [563, 621] width 236 height 23
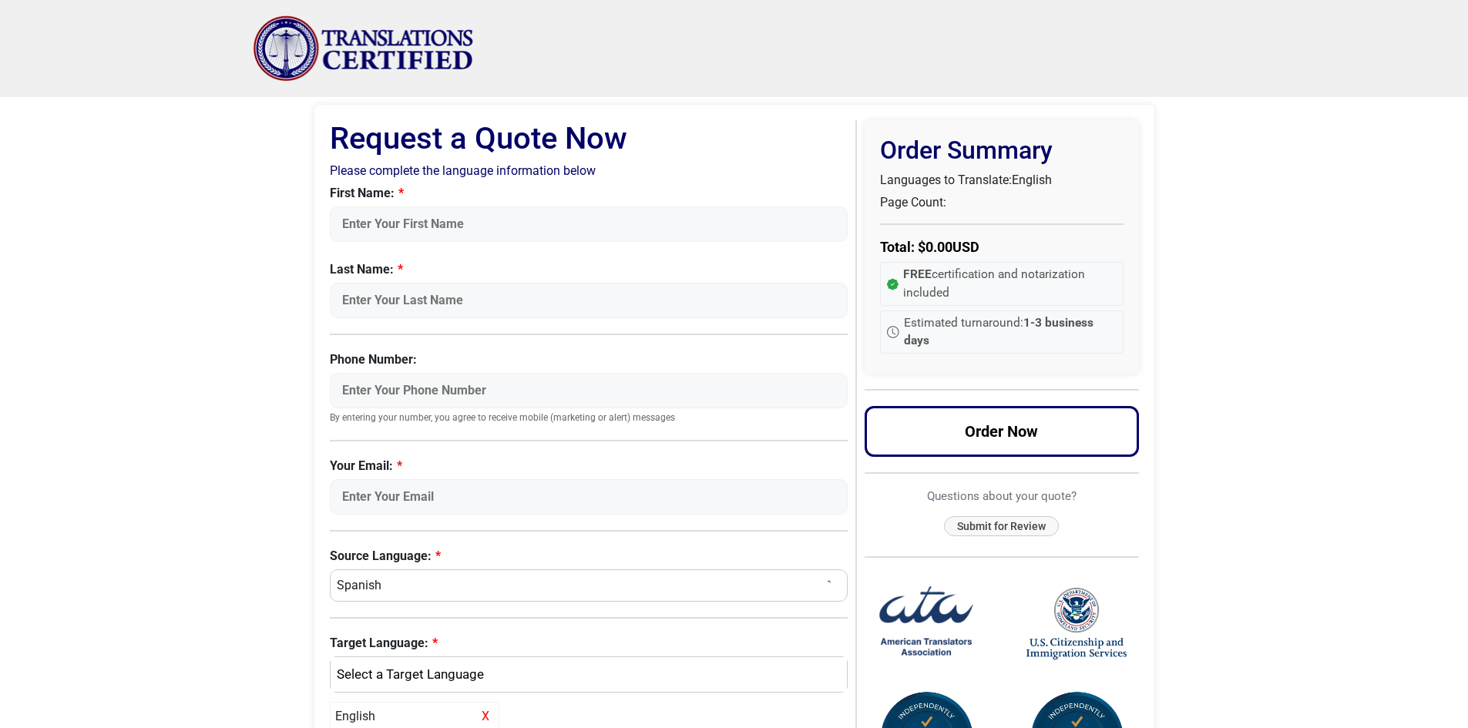
scroll to position [156, 0]
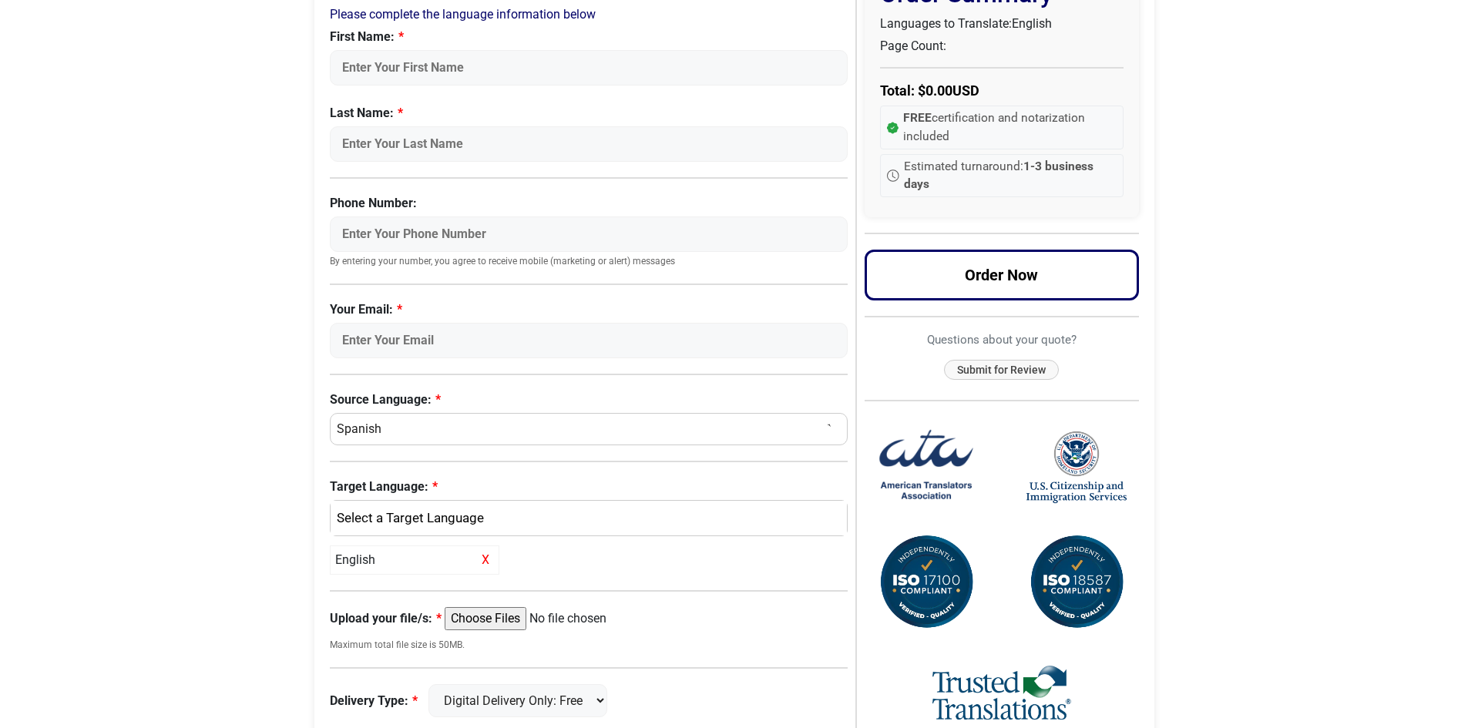
click at [498, 613] on input "Upload your file/s:" at bounding box center [563, 618] width 236 height 23
type input "C:\fakepath\7138900-2.pdf"
click at [398, 60] on input "First Name:" at bounding box center [589, 67] width 519 height 35
type input "[PERSON_NAME]"
click at [341, 152] on input "[PERSON_NAME]" at bounding box center [589, 143] width 519 height 35
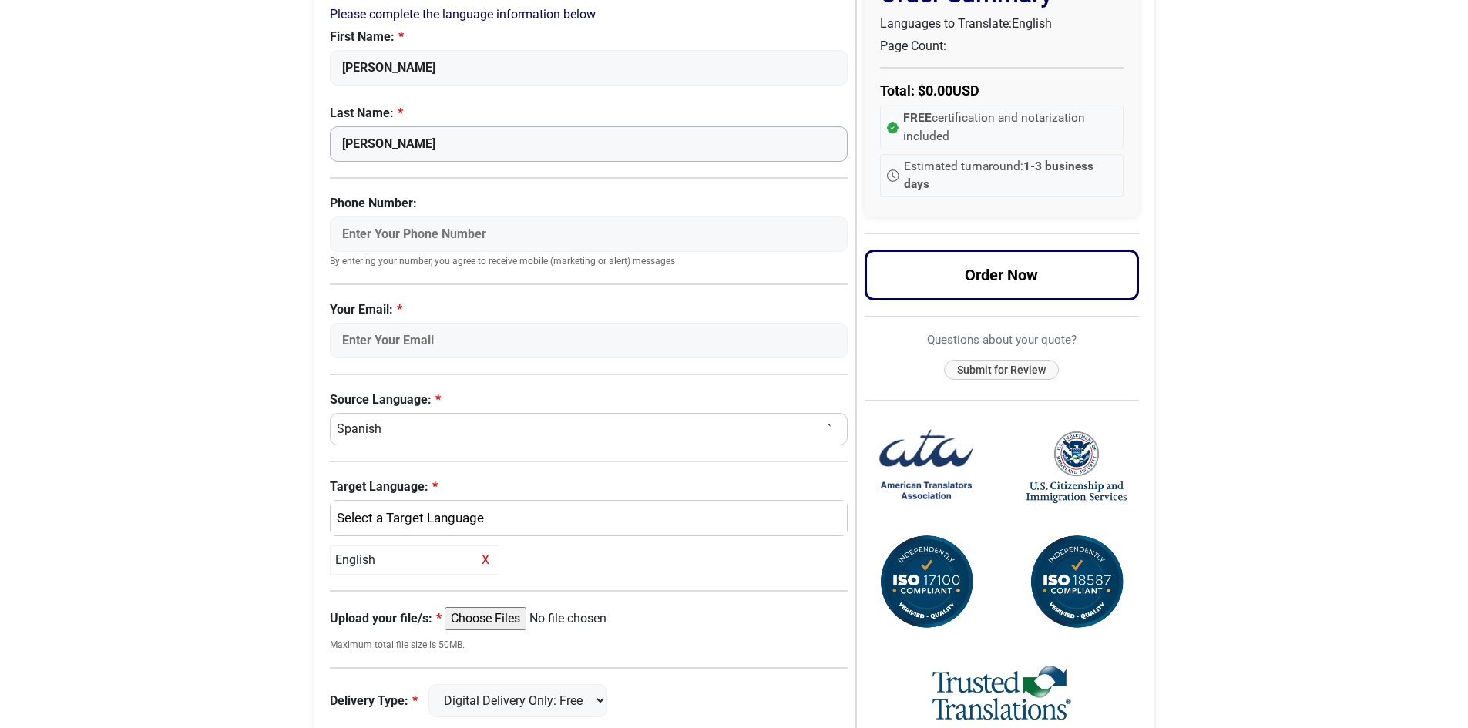
type input "[PERSON_NAME]"
click at [462, 232] on input "Phone Number:" at bounding box center [589, 234] width 519 height 35
type input "7652258431"
click at [479, 334] on input "Your Email:" at bounding box center [589, 340] width 519 height 35
type input "[EMAIL_ADDRESS][DOMAIN_NAME]"
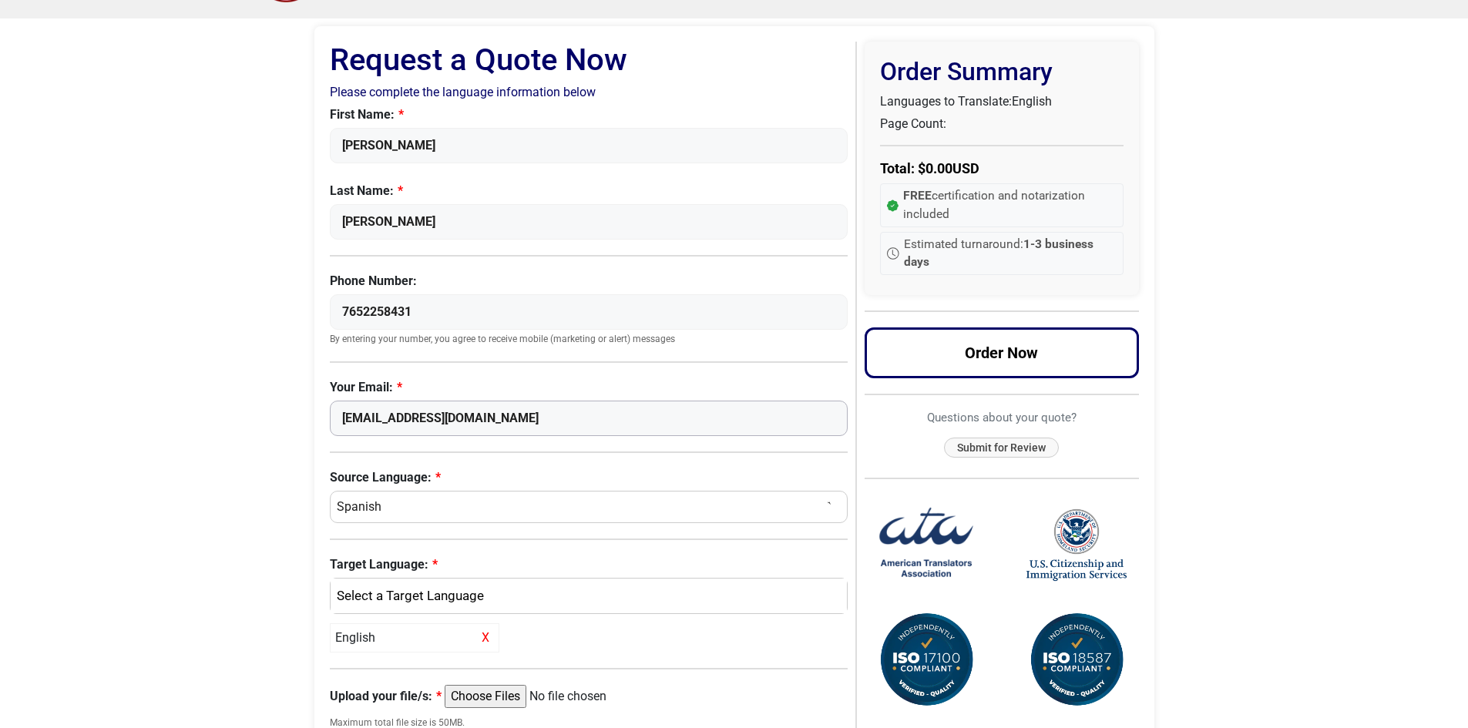
scroll to position [233, 0]
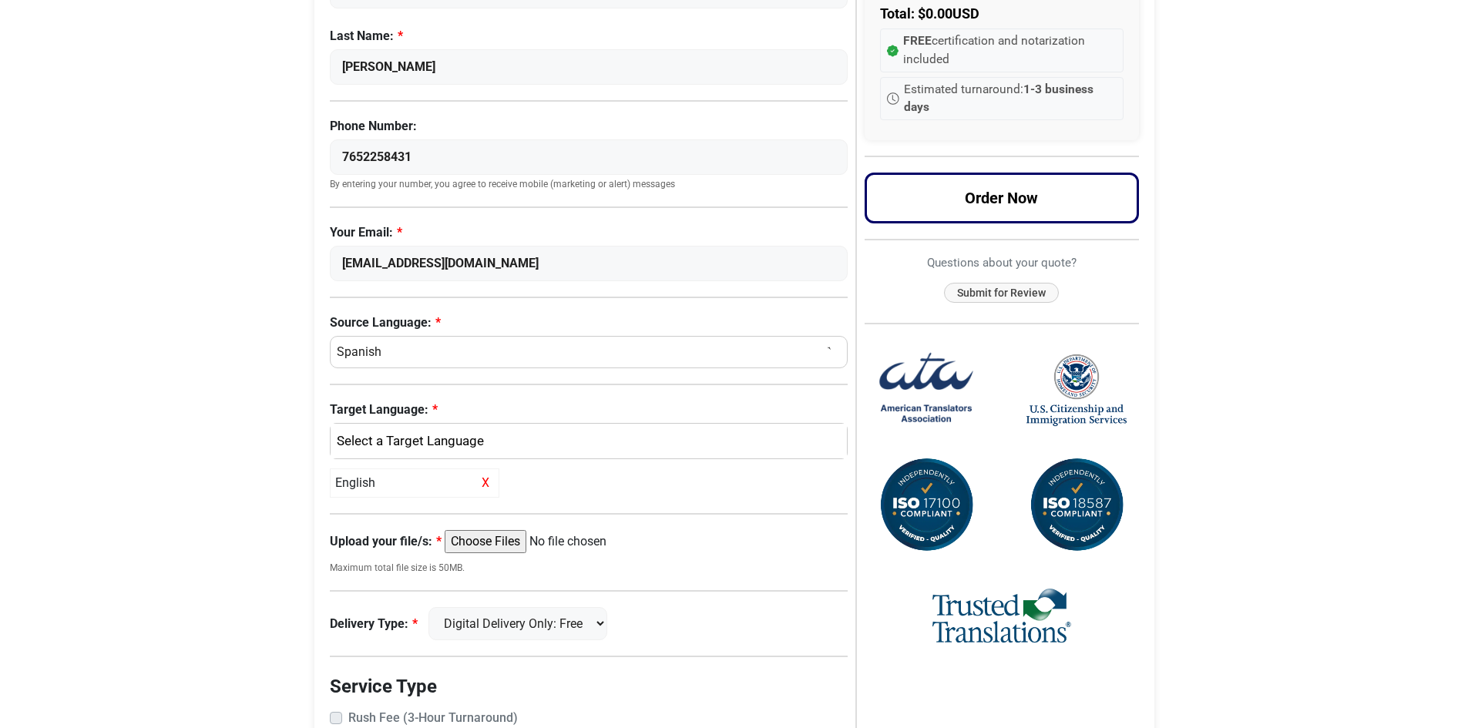
click at [590, 551] on input "Upload your file/s:" at bounding box center [563, 541] width 236 height 23
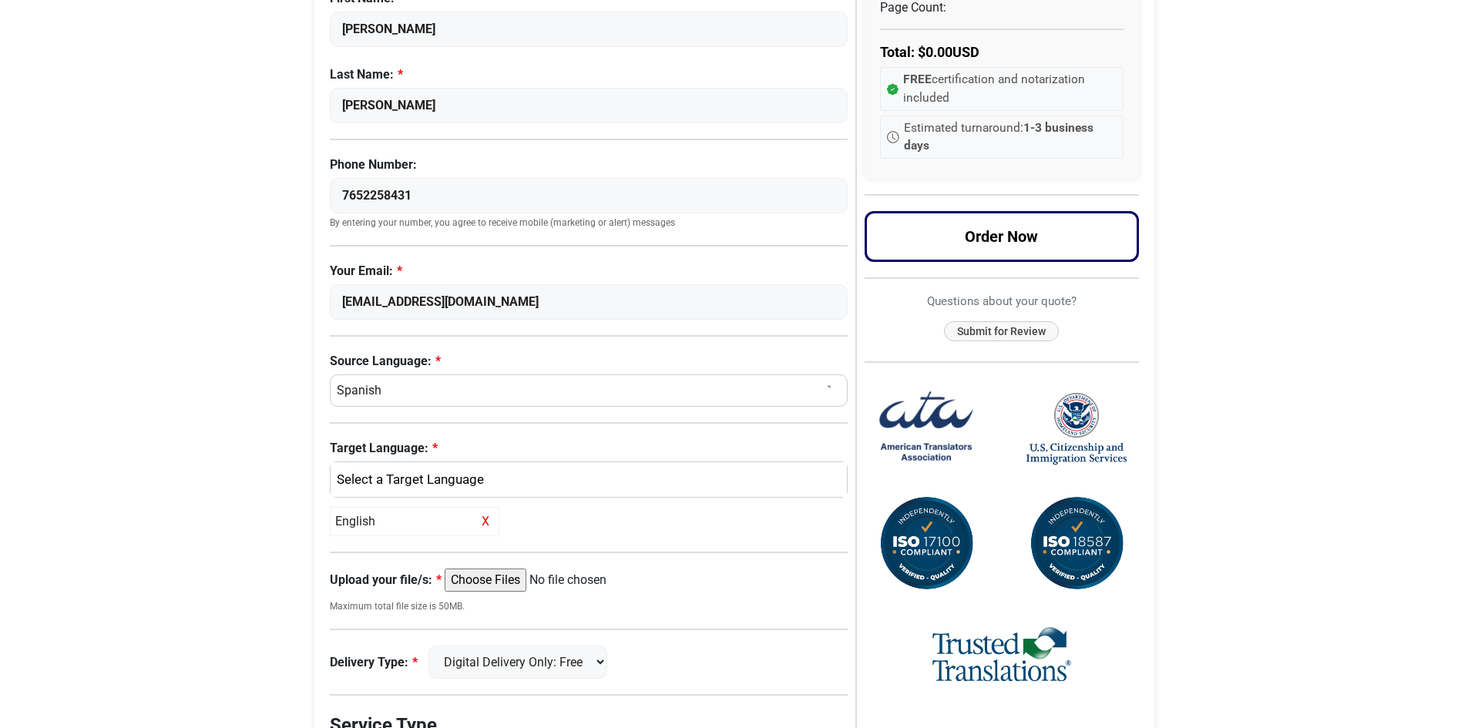
scroll to position [231, 0]
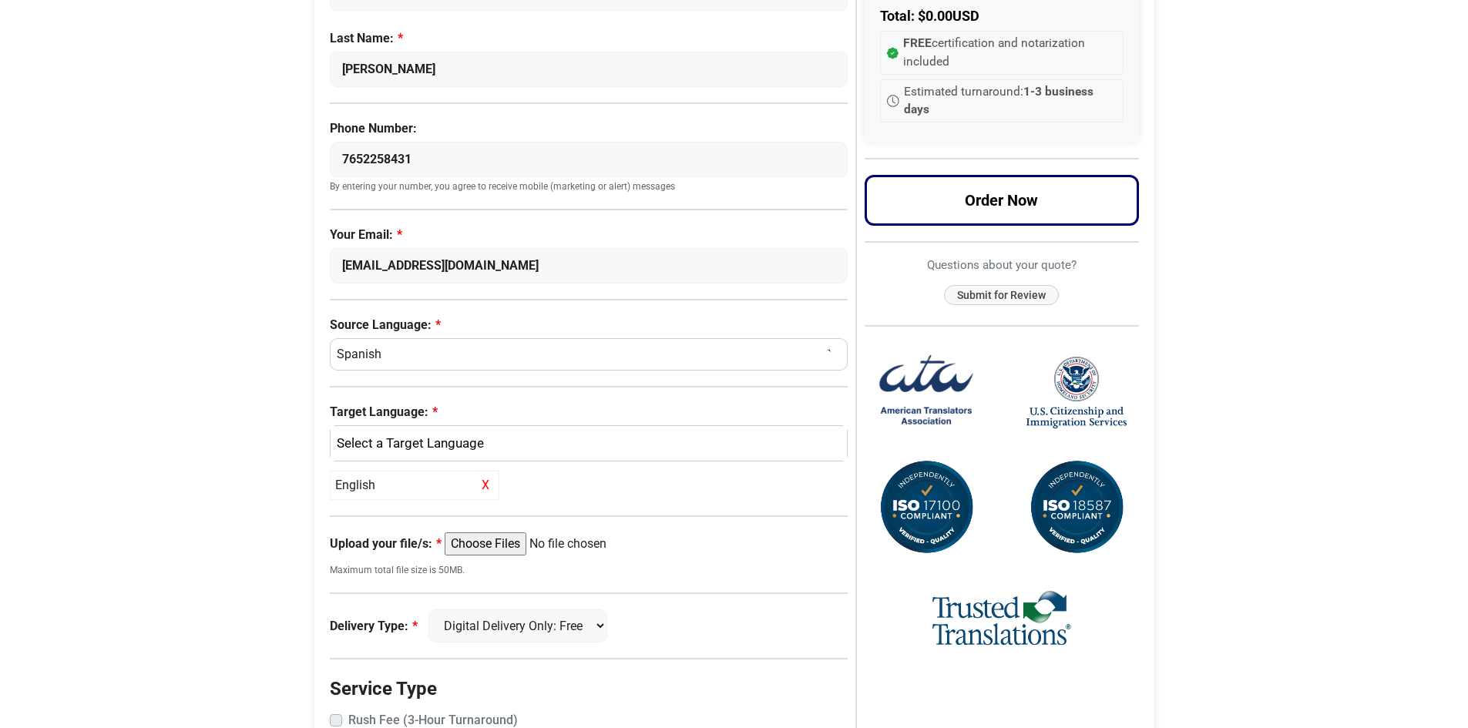
click at [518, 545] on input "Upload your file/s:" at bounding box center [563, 543] width 236 height 23
type input "C:\fakepath\KARDEX.pdf"
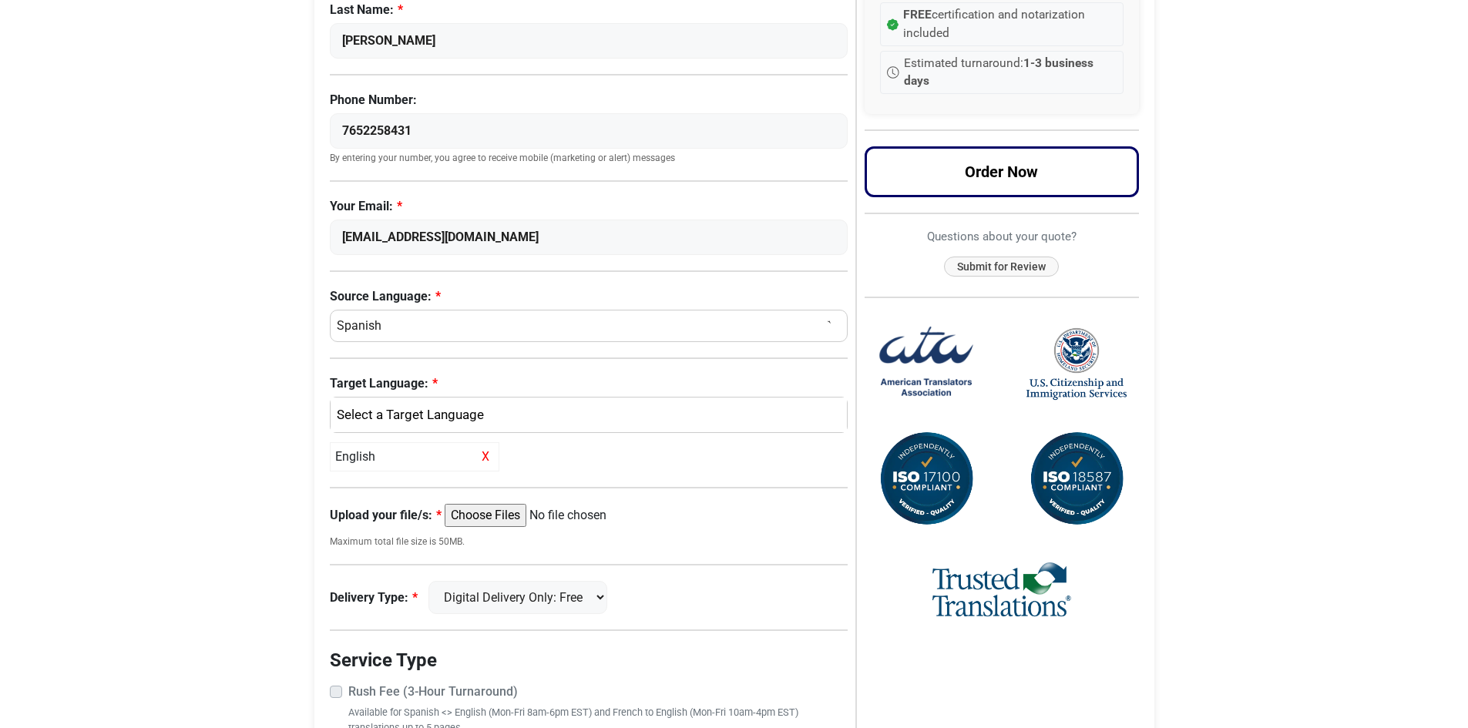
scroll to position [0, 0]
